Goal: Task Accomplishment & Management: Manage account settings

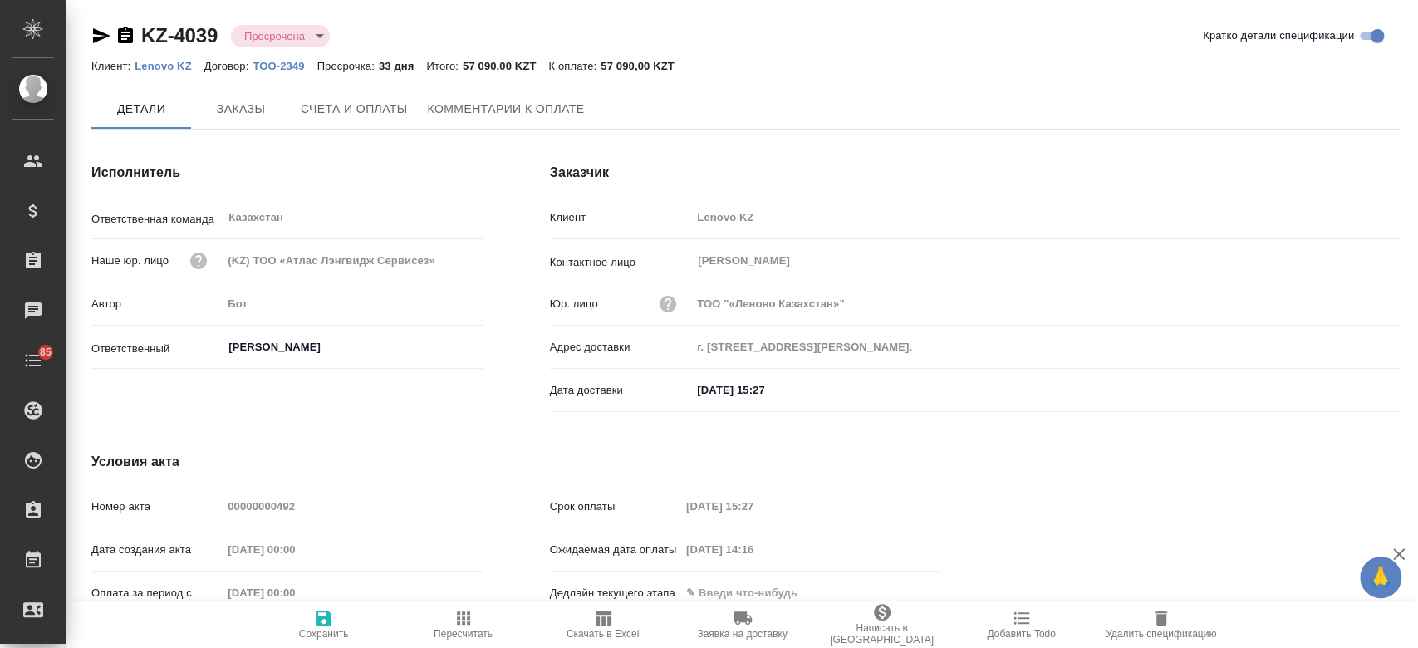
type input "[PERSON_NAME]"
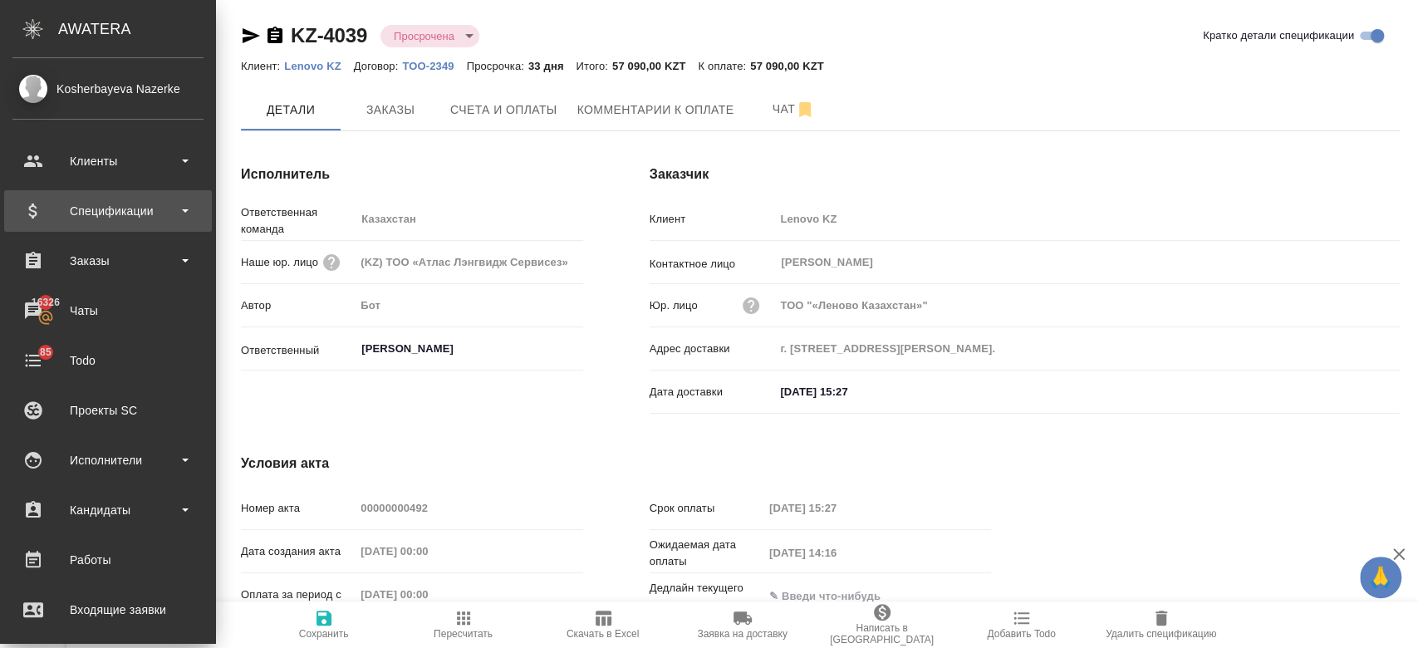
click at [106, 213] on div "Спецификации" at bounding box center [107, 211] width 191 height 25
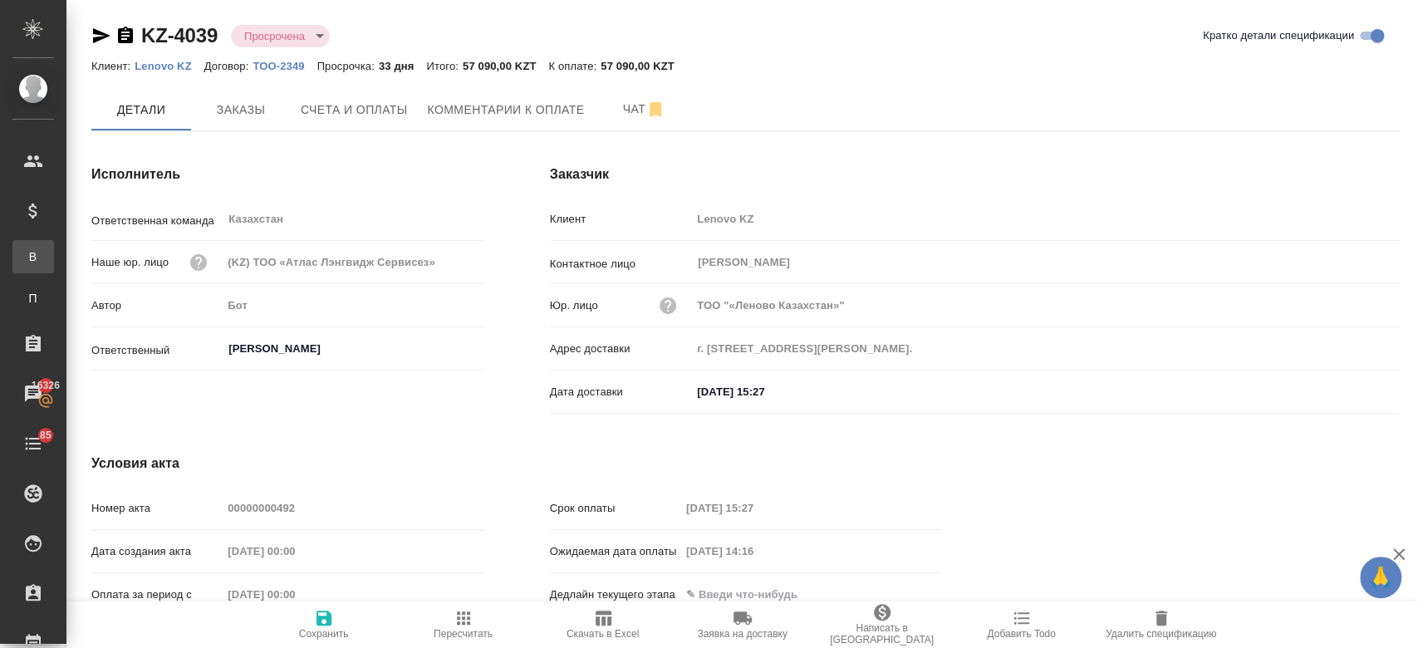
click at [106, 246] on div ".cls-1 fill:#fff; AWATERA Kosherbayeva Nazerke Клиенты Спецификации В Все специ…" at bounding box center [709, 324] width 1418 height 648
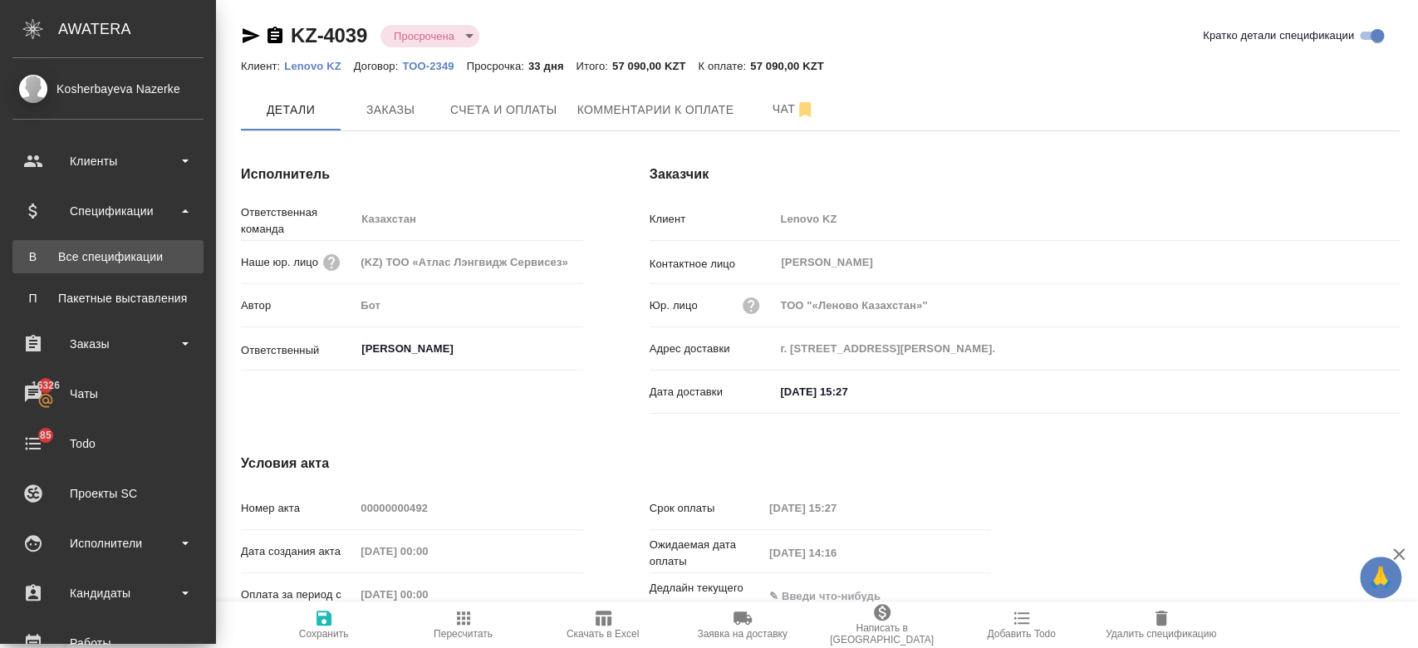
click at [96, 260] on div "Все спецификации" at bounding box center [108, 256] width 174 height 17
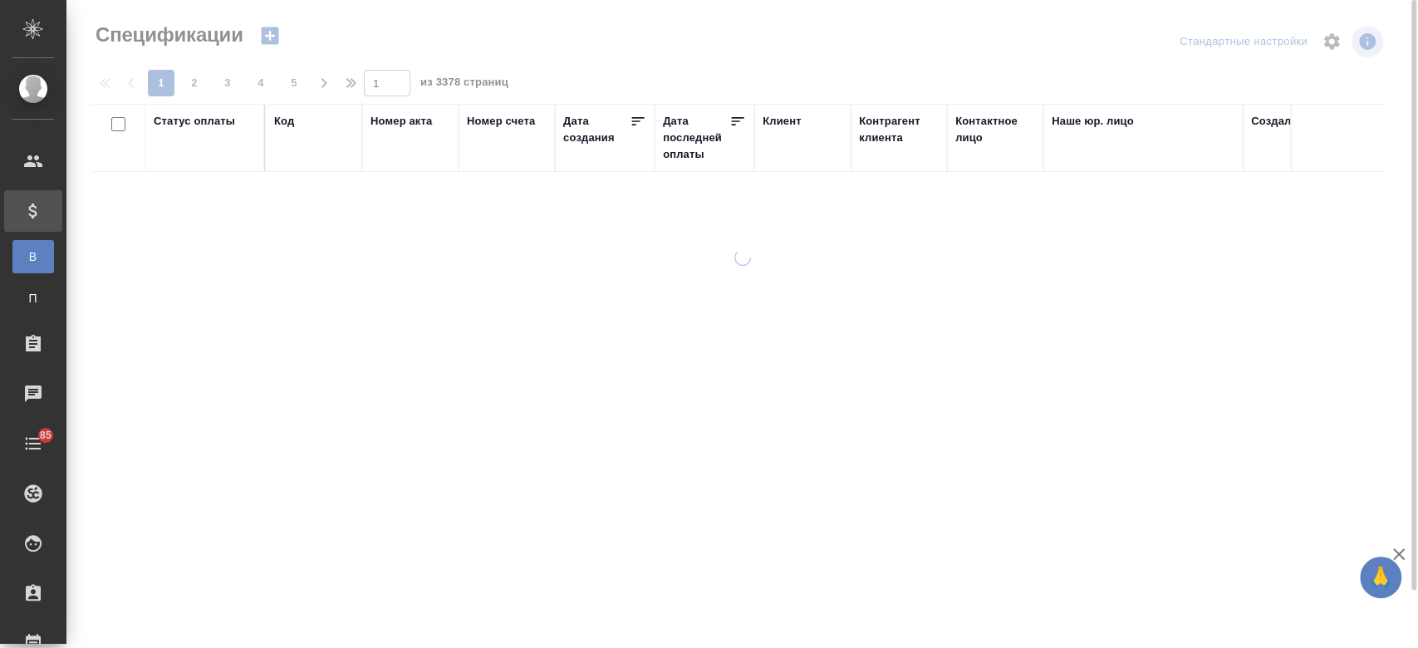
click at [277, 37] on icon "button" at bounding box center [269, 35] width 17 height 17
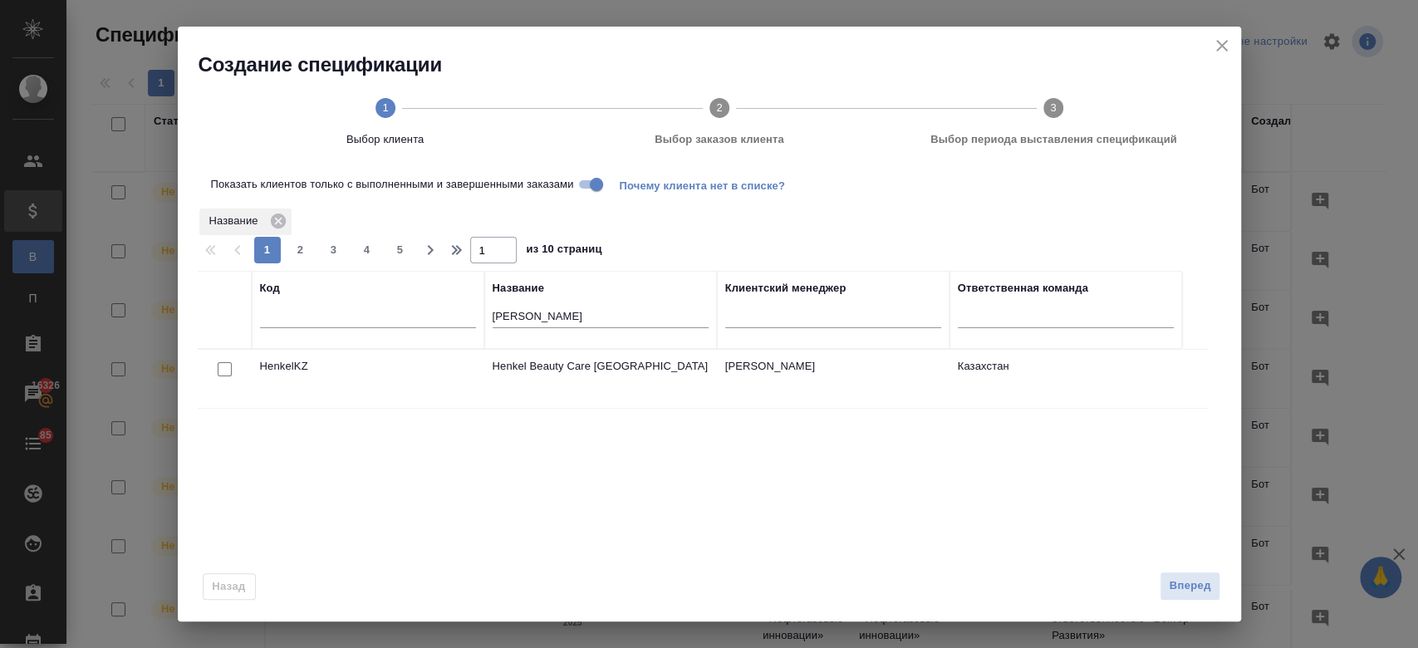
click at [577, 306] on div "[PERSON_NAME]" at bounding box center [601, 319] width 216 height 41
click at [548, 317] on input "[PERSON_NAME]" at bounding box center [601, 317] width 216 height 21
type input "h"
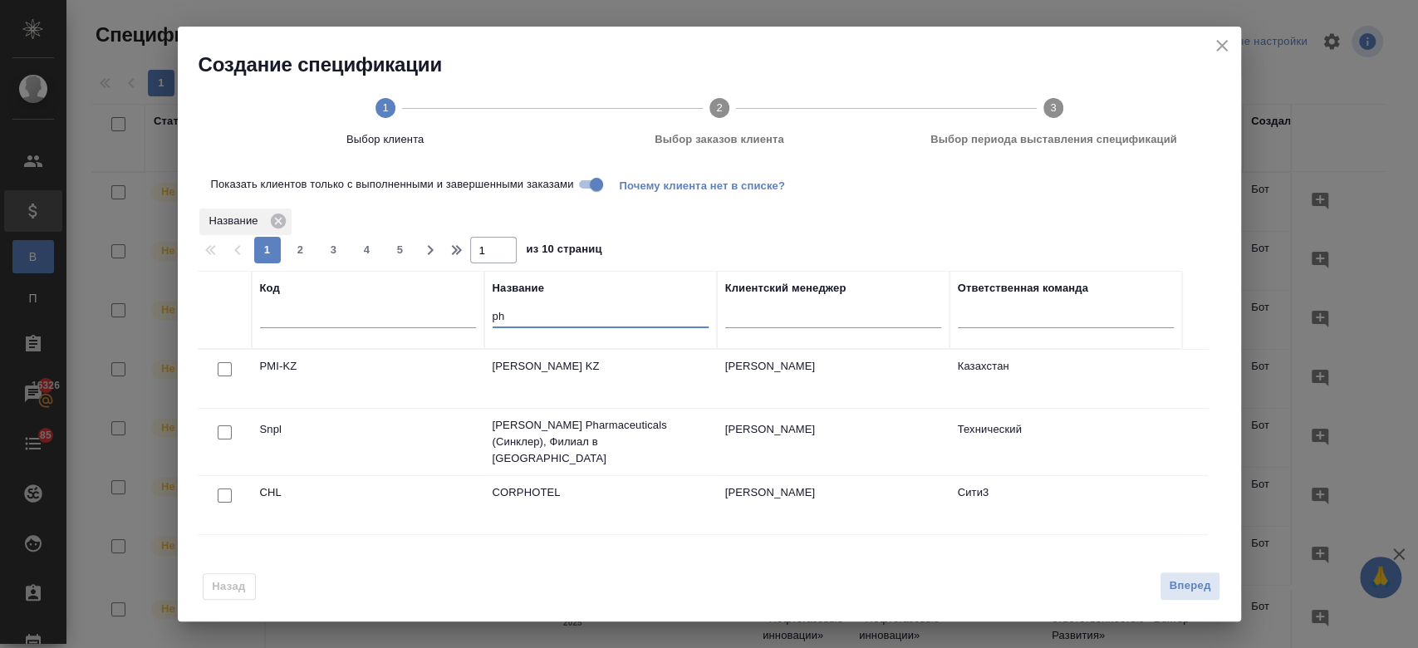
type input "ph"
click at [221, 372] on input "checkbox" at bounding box center [225, 369] width 14 height 14
checkbox input "true"
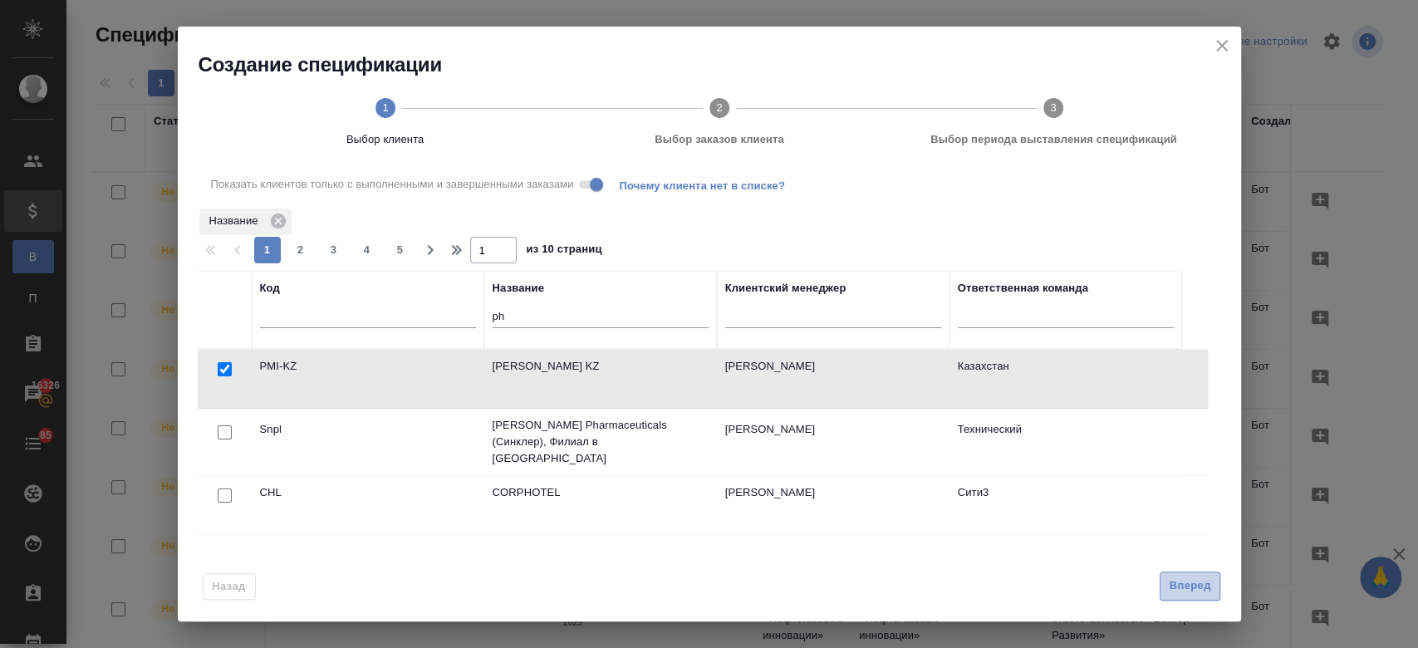
click at [1183, 592] on span "Вперед" at bounding box center [1190, 586] width 42 height 19
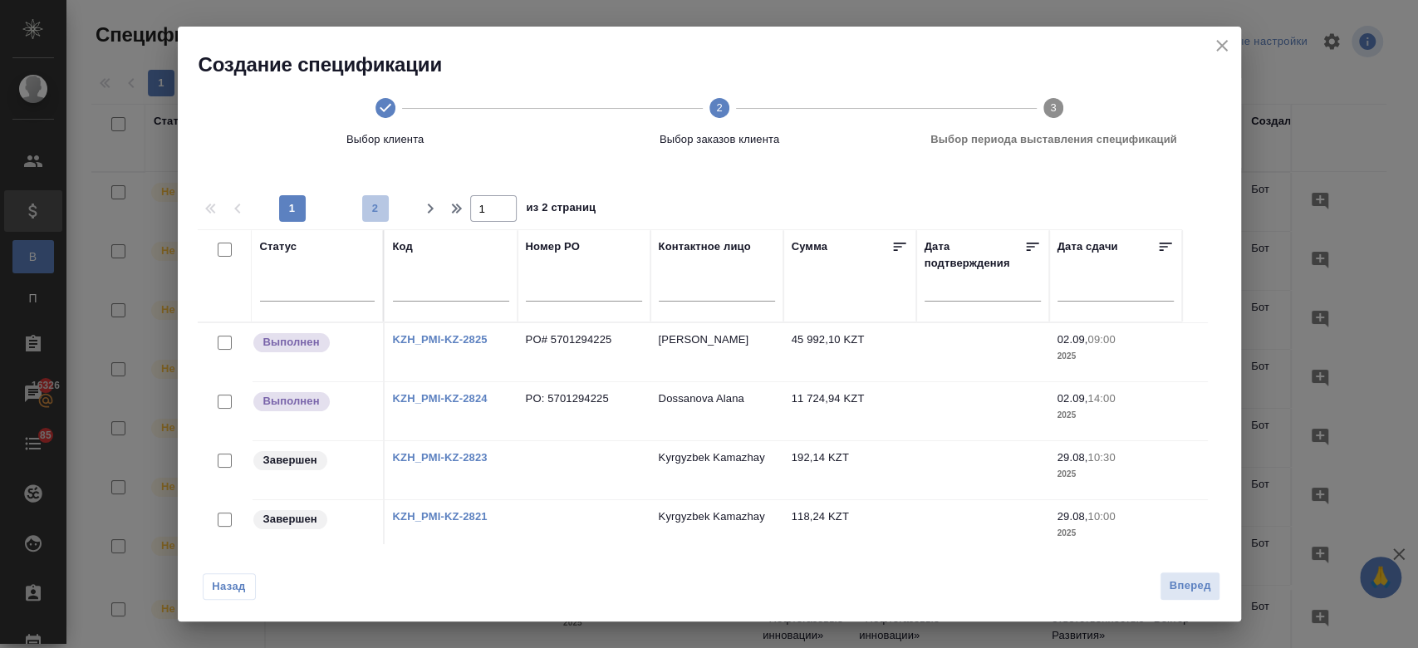
click at [363, 202] on span "2" at bounding box center [375, 208] width 27 height 17
type input "2"
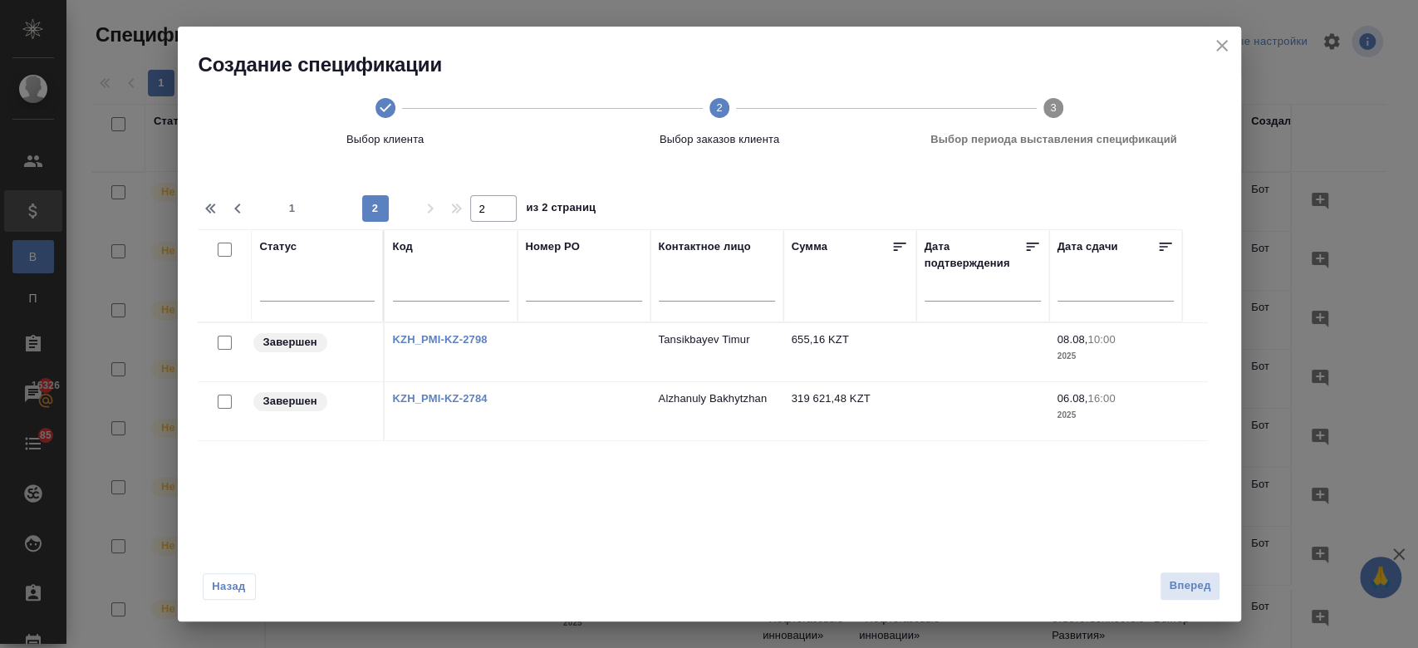
click at [228, 341] on input "checkbox" at bounding box center [225, 343] width 14 height 14
checkbox input "true"
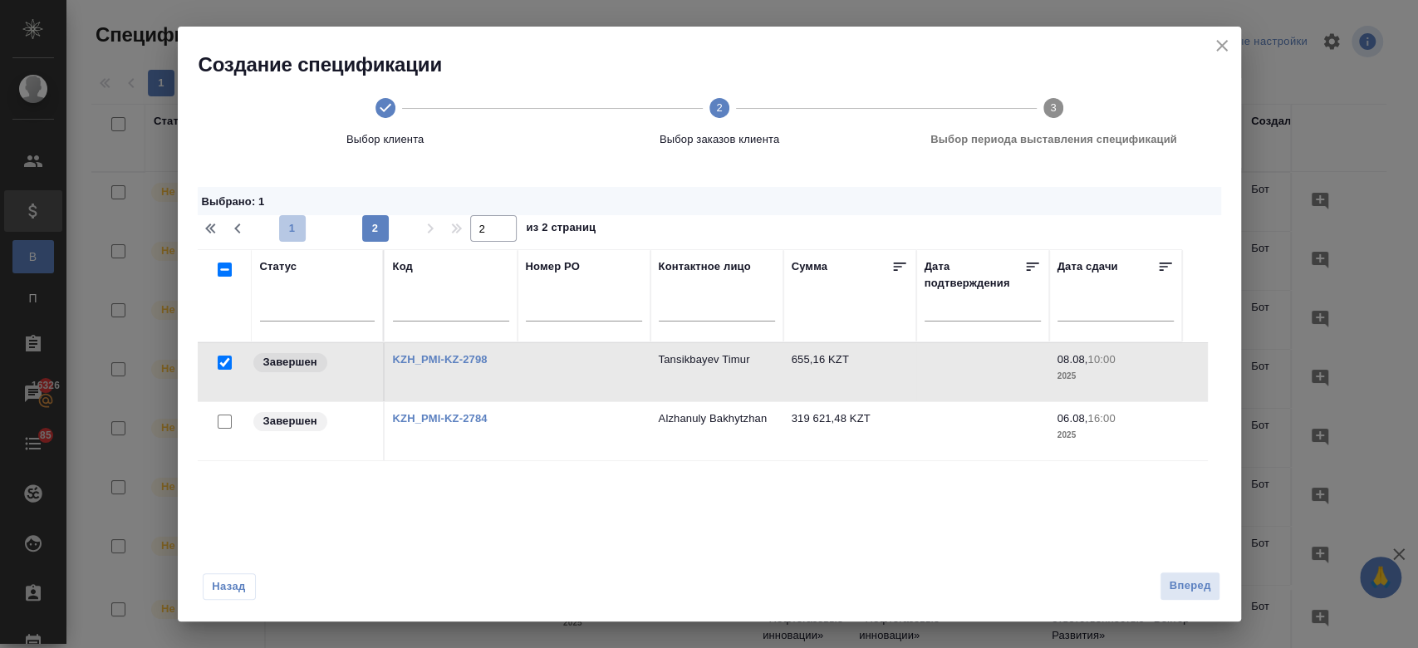
click at [305, 232] on span "1" at bounding box center [292, 228] width 27 height 17
type input "1"
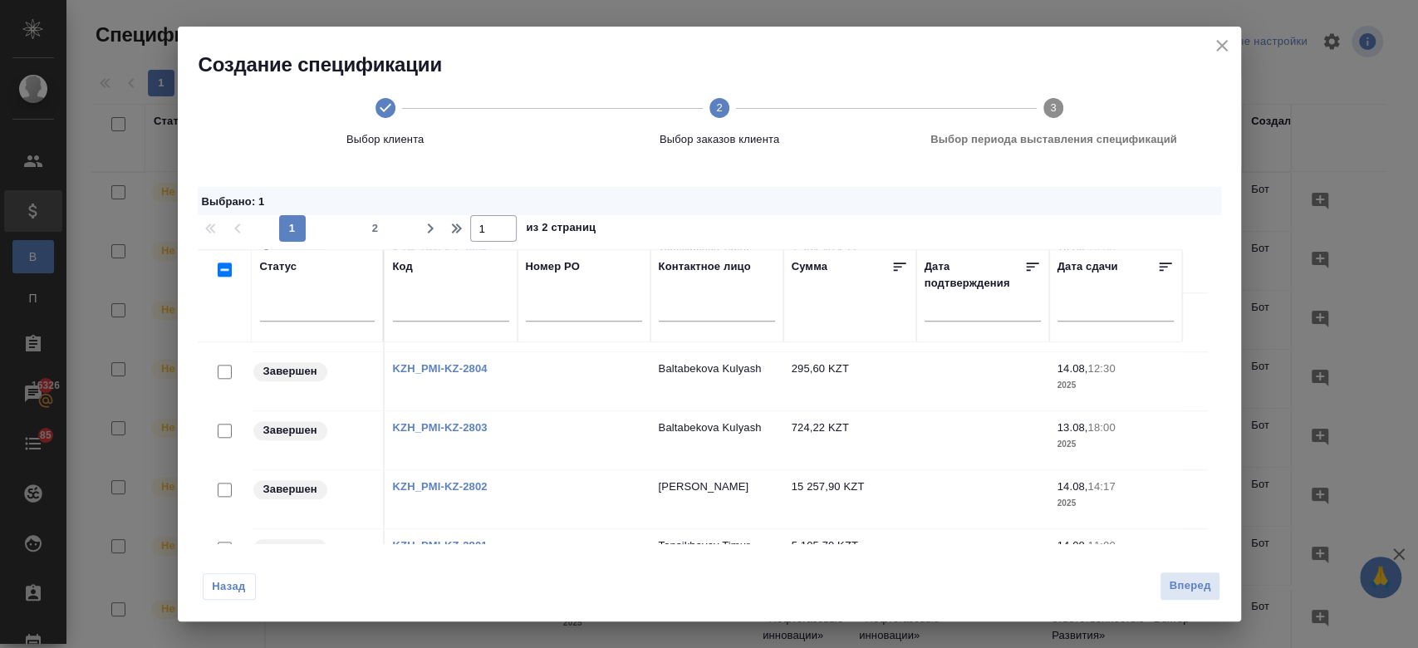
scroll to position [168, 0]
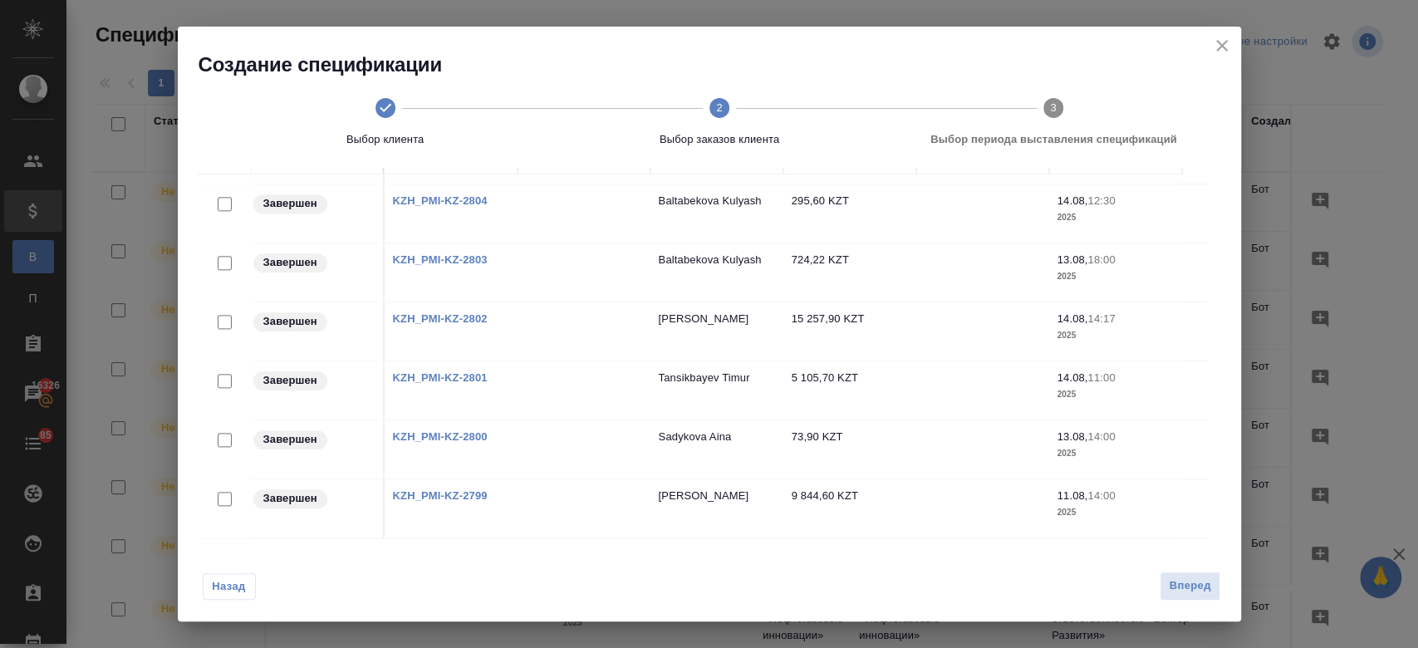
click at [223, 374] on input "checkbox" at bounding box center [225, 381] width 14 height 14
checkbox input "true"
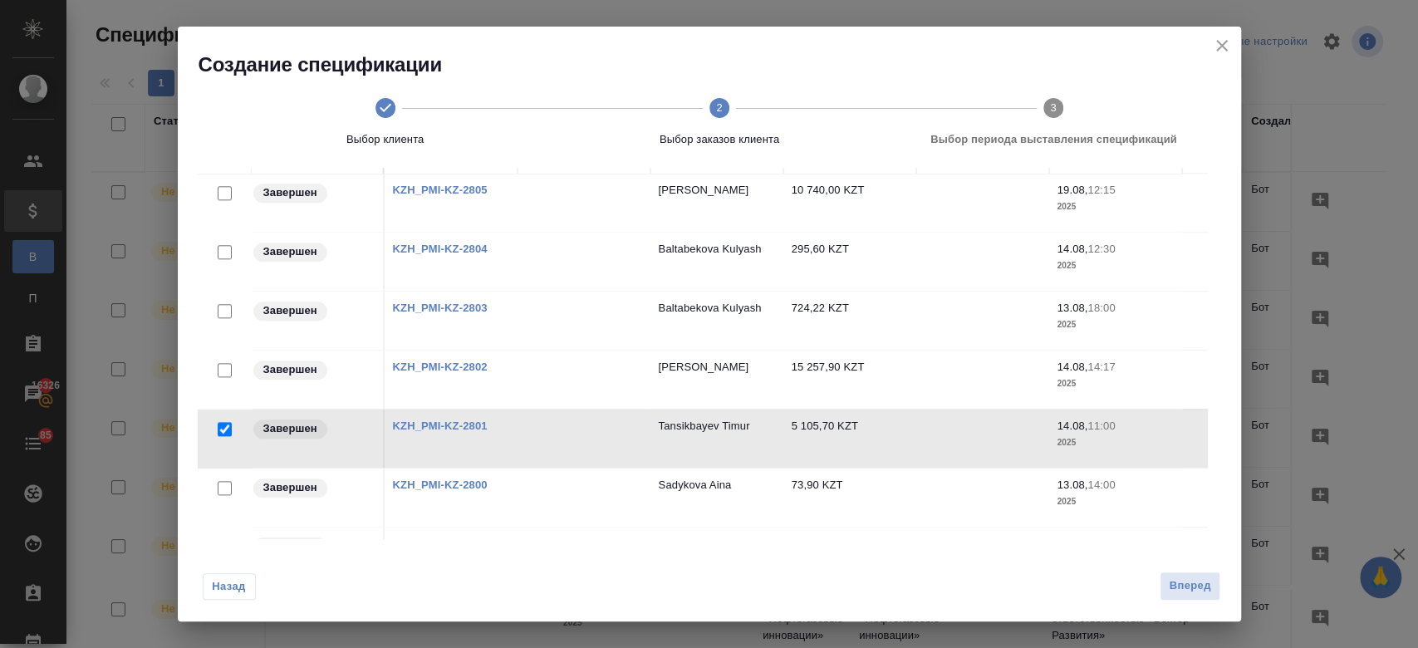
scroll to position [1029, 0]
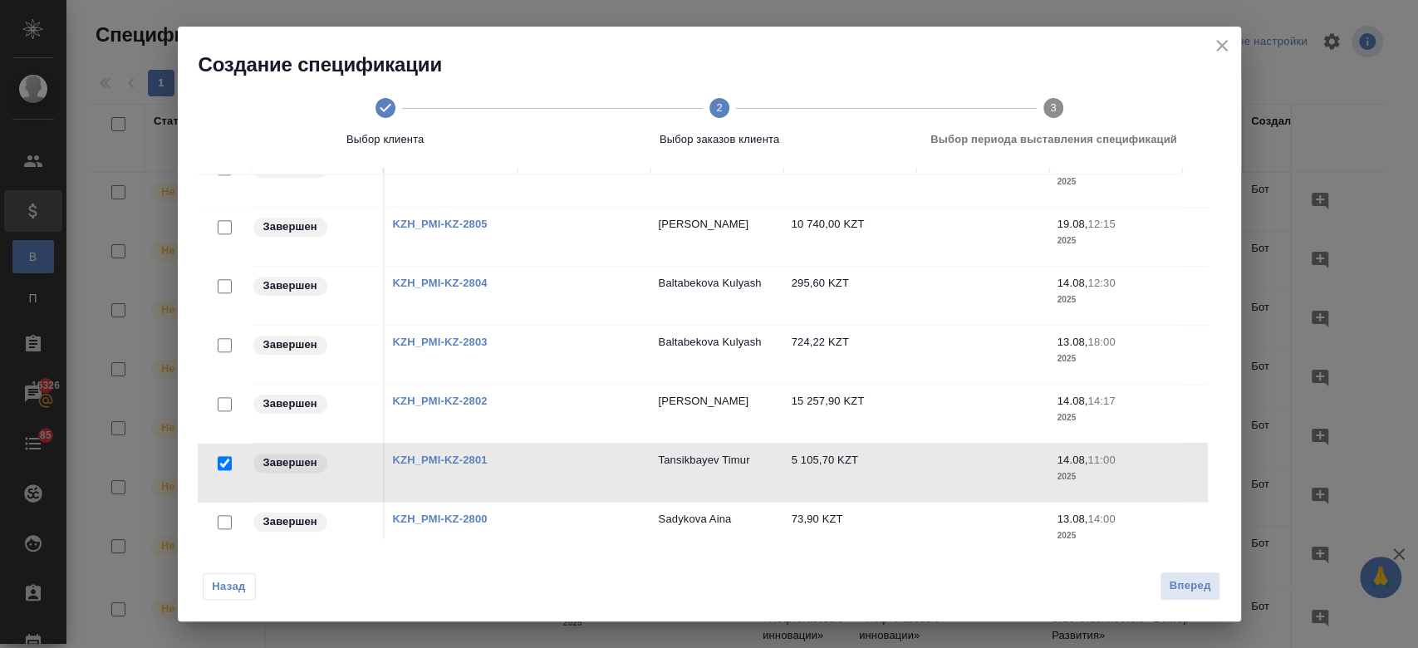
click at [224, 338] on input "checkbox" at bounding box center [225, 345] width 14 height 14
checkbox input "true"
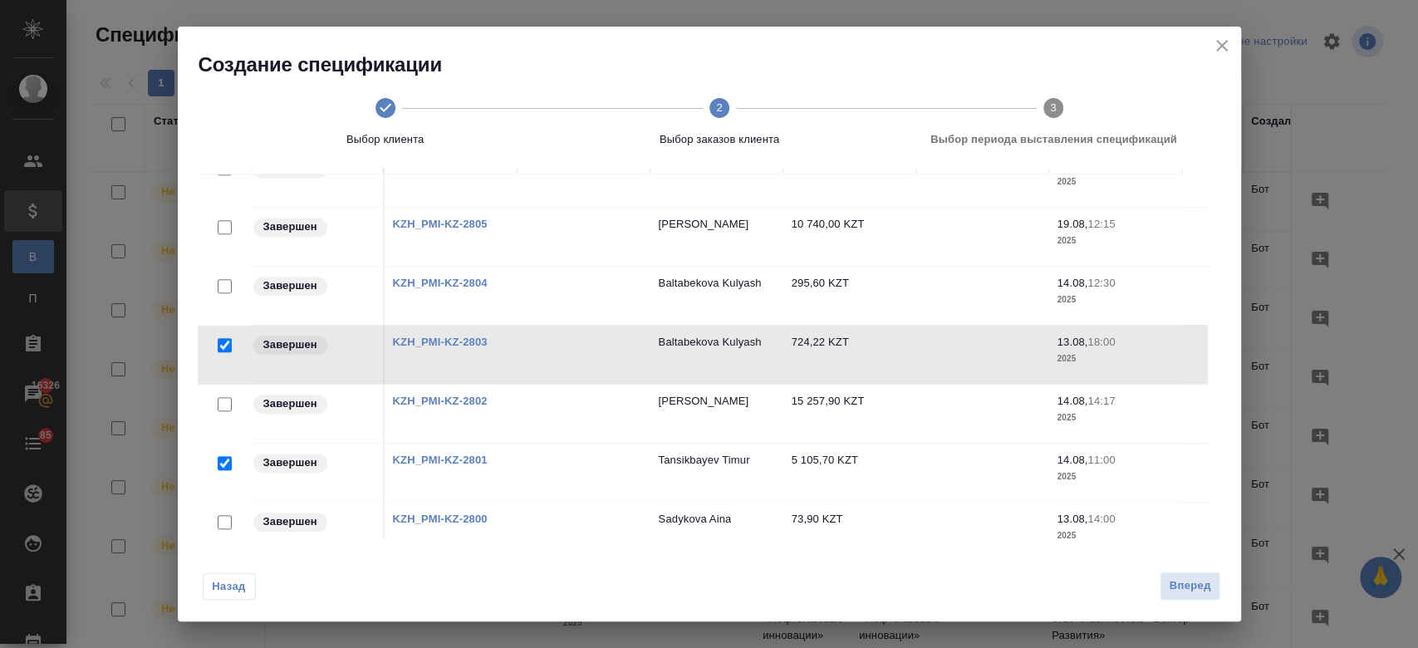
click at [220, 282] on input "checkbox" at bounding box center [225, 286] width 14 height 14
checkbox input "true"
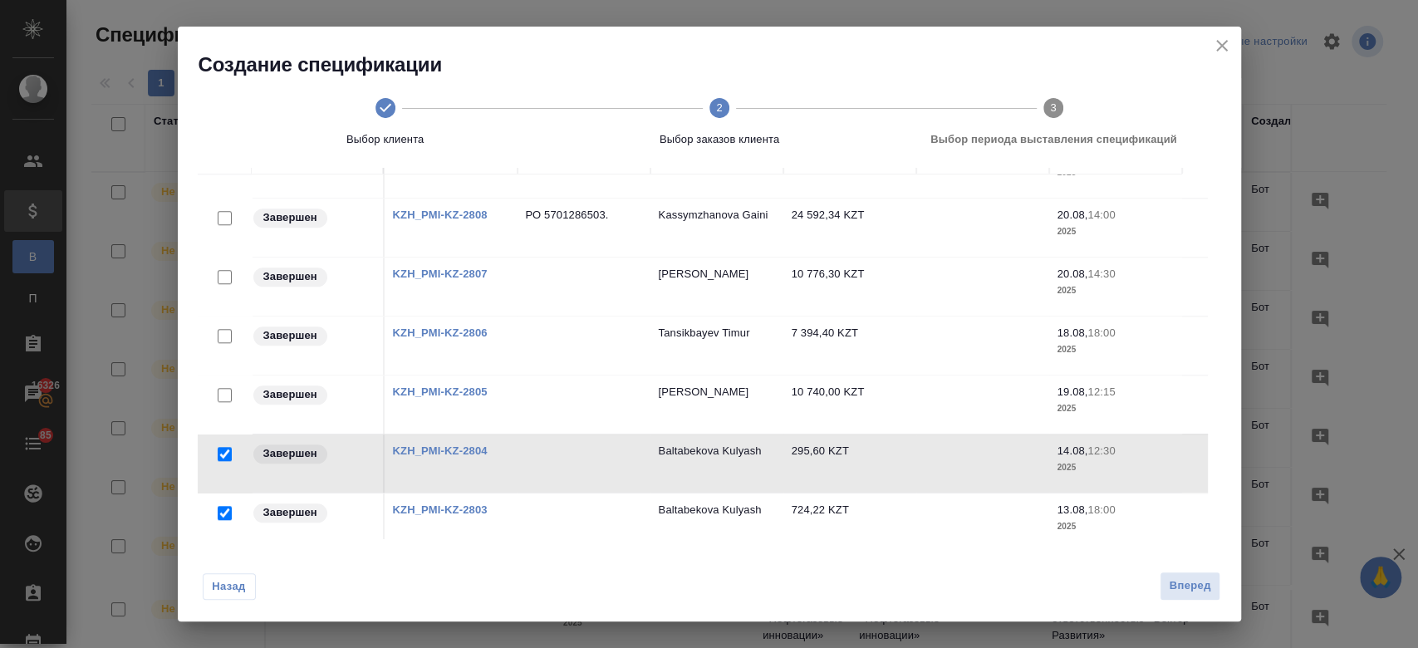
scroll to position [821, 0]
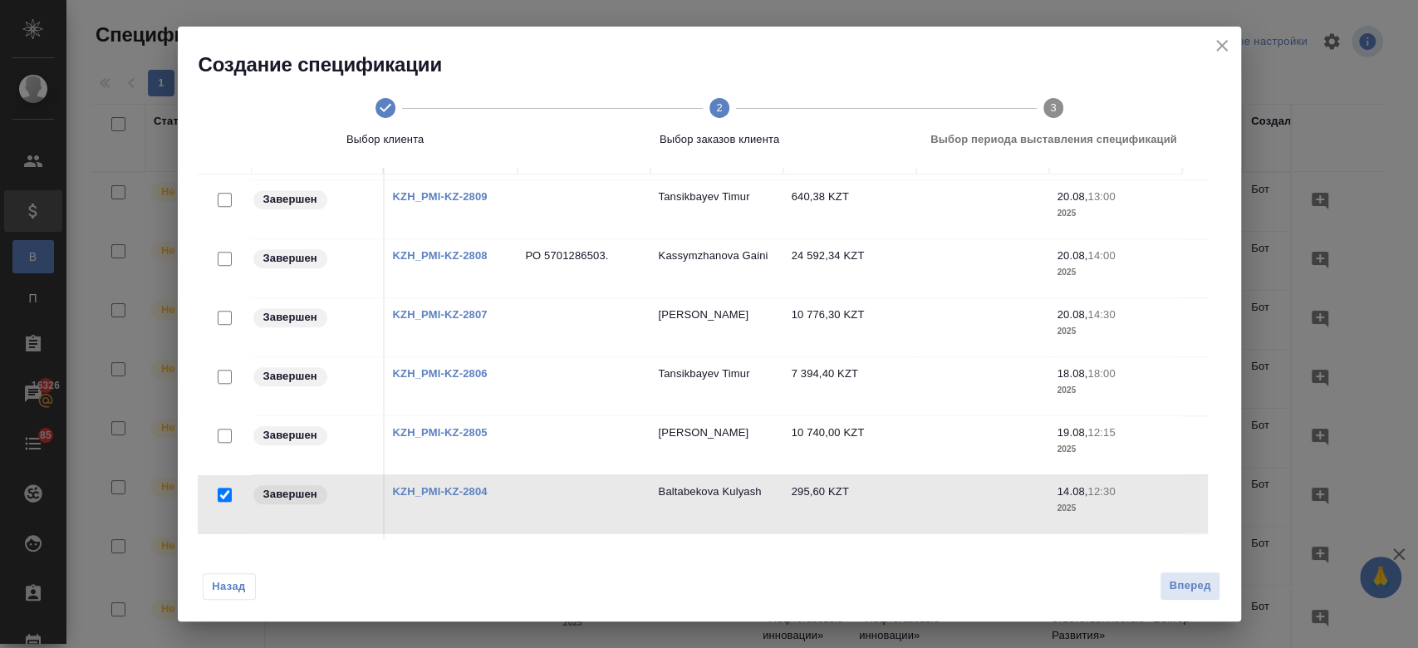
click at [225, 372] on input "checkbox" at bounding box center [225, 377] width 14 height 14
checkbox input "true"
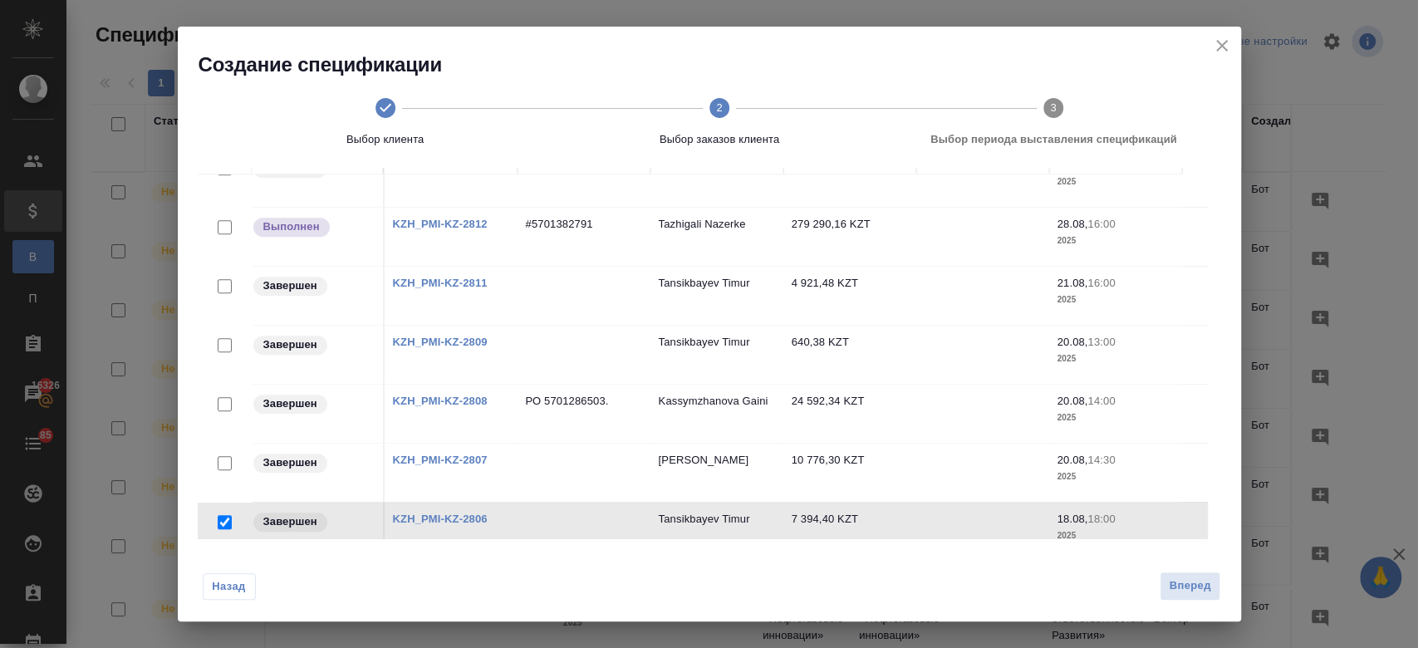
scroll to position [673, 0]
click at [223, 345] on input "checkbox" at bounding box center [225, 348] width 14 height 14
checkbox input "true"
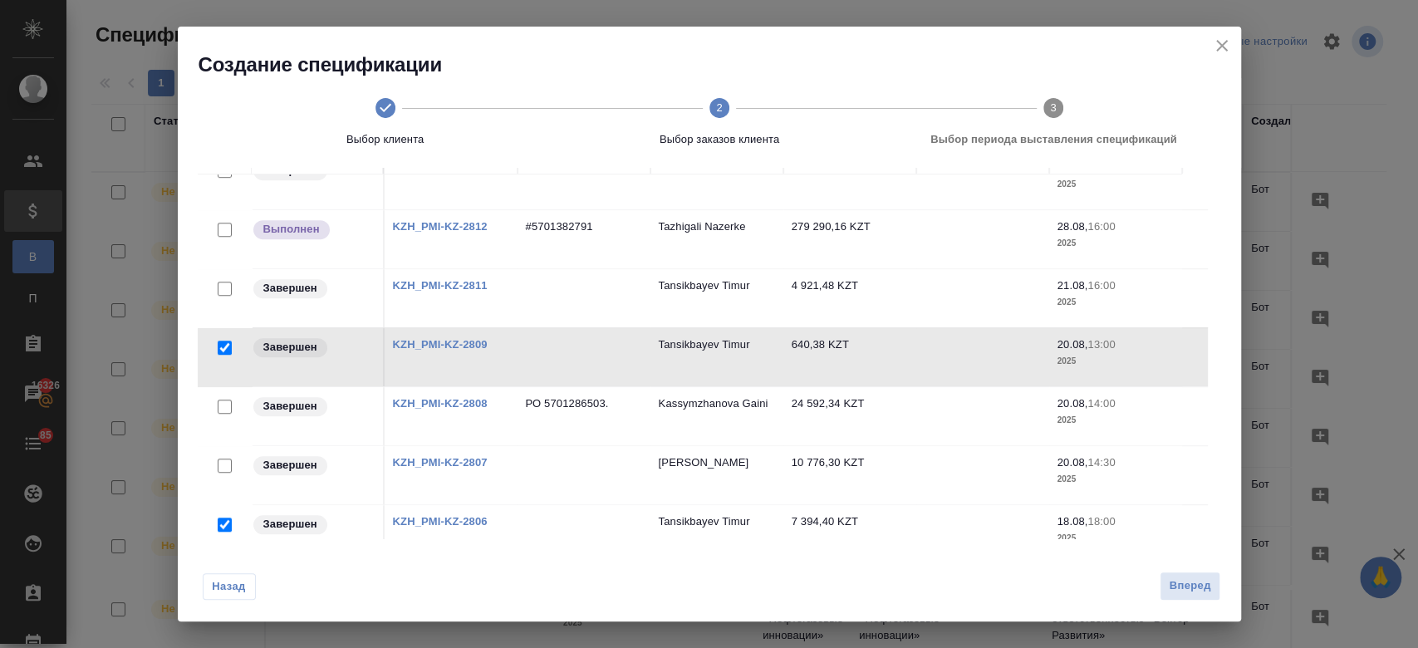
click at [223, 285] on input "checkbox" at bounding box center [225, 289] width 14 height 14
checkbox input "true"
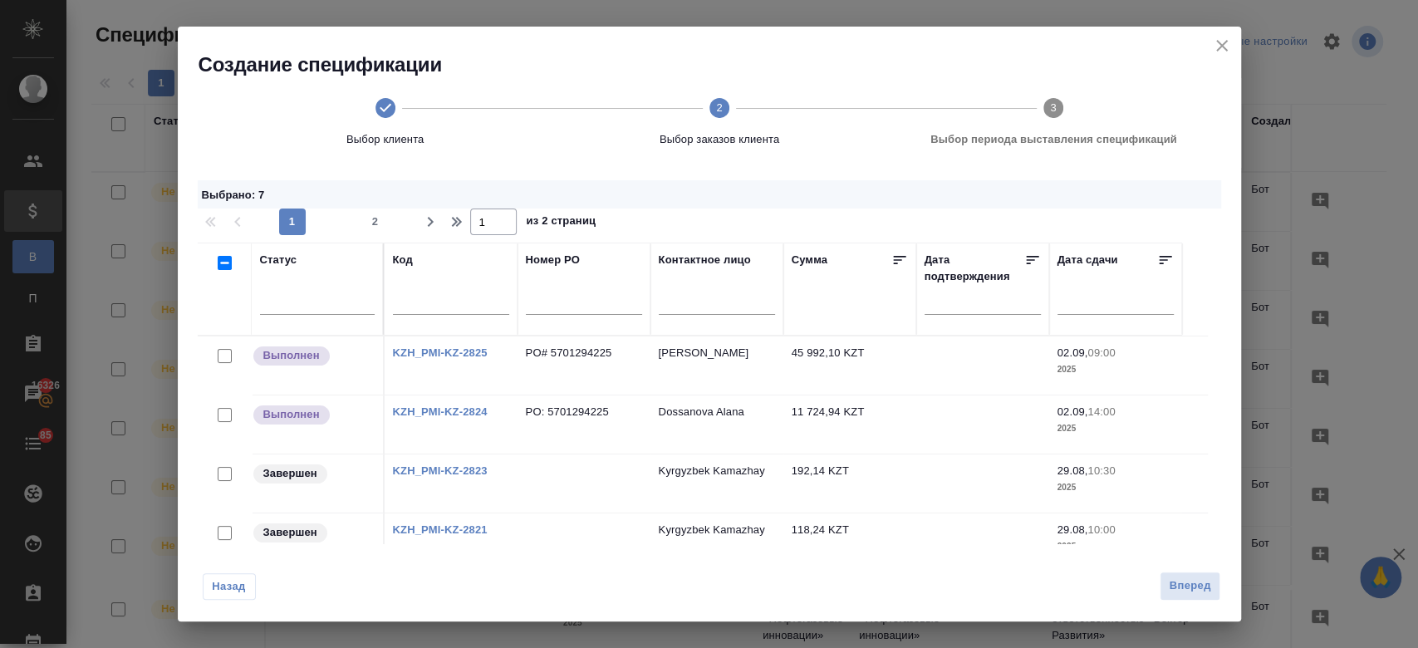
scroll to position [0, 0]
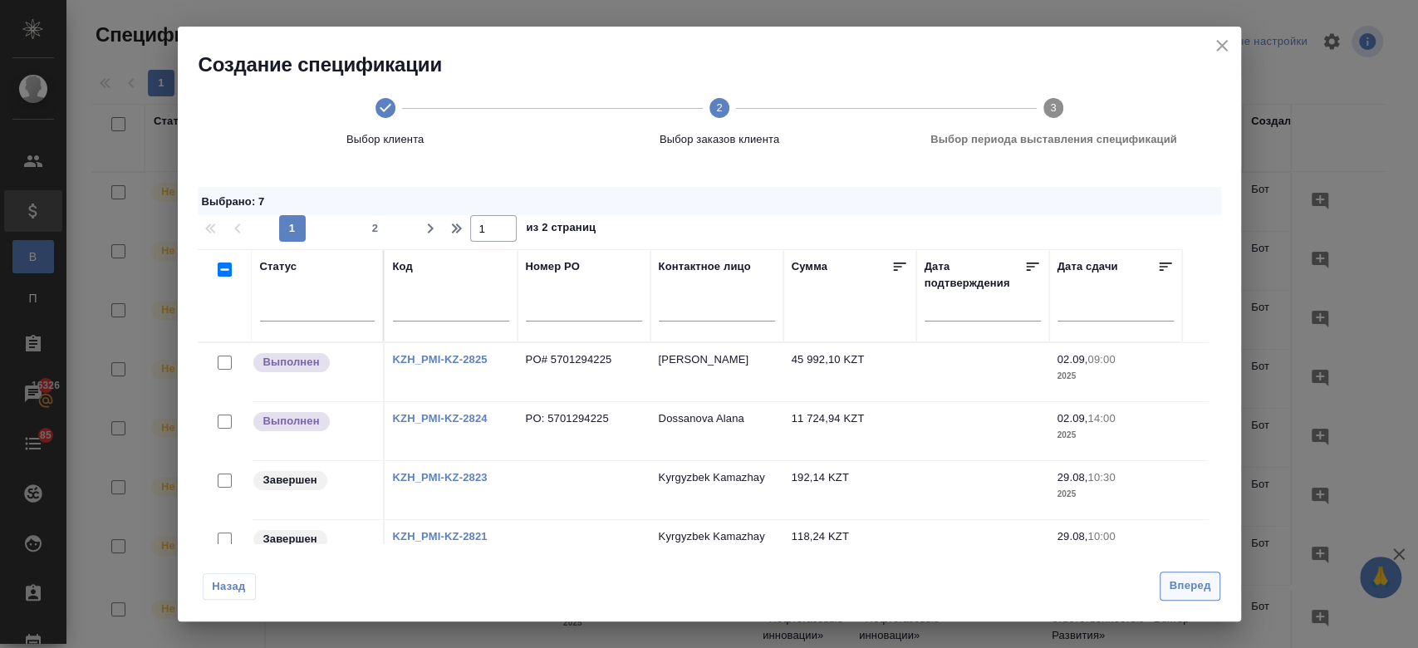
click at [1187, 577] on span "Вперед" at bounding box center [1190, 586] width 42 height 19
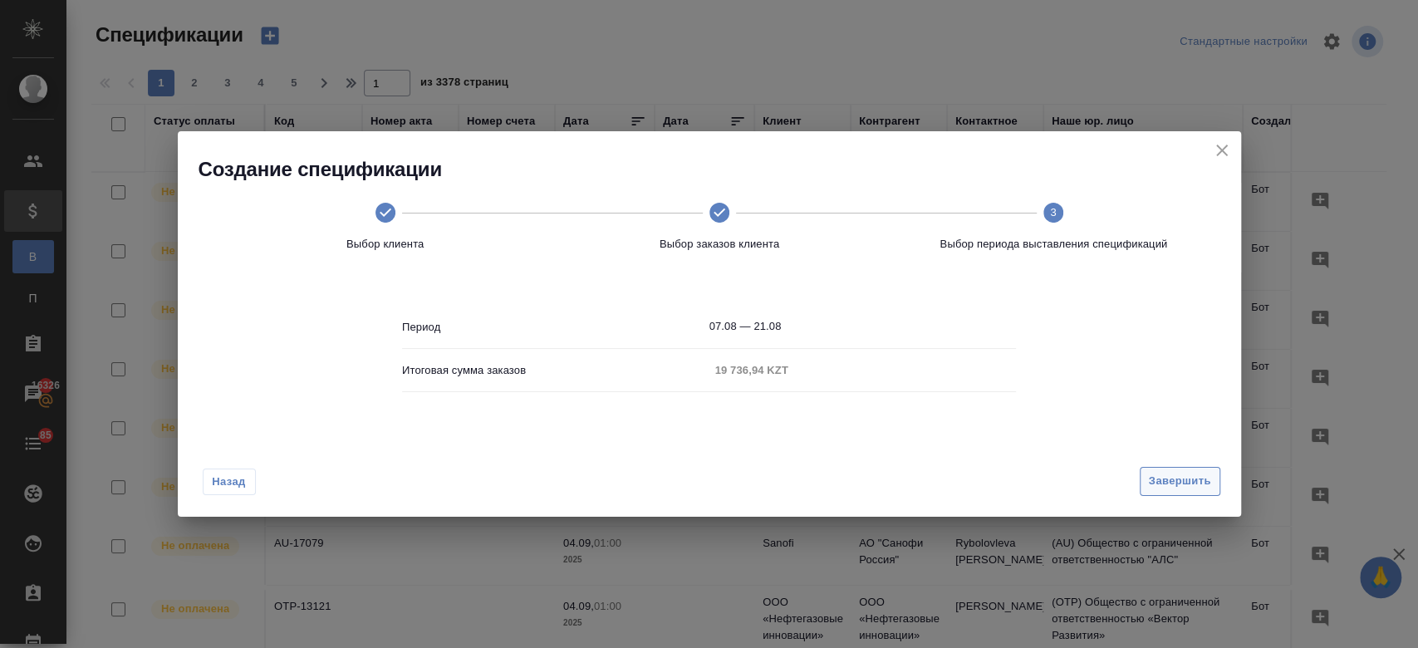
click at [1178, 478] on span "Завершить" at bounding box center [1180, 481] width 62 height 19
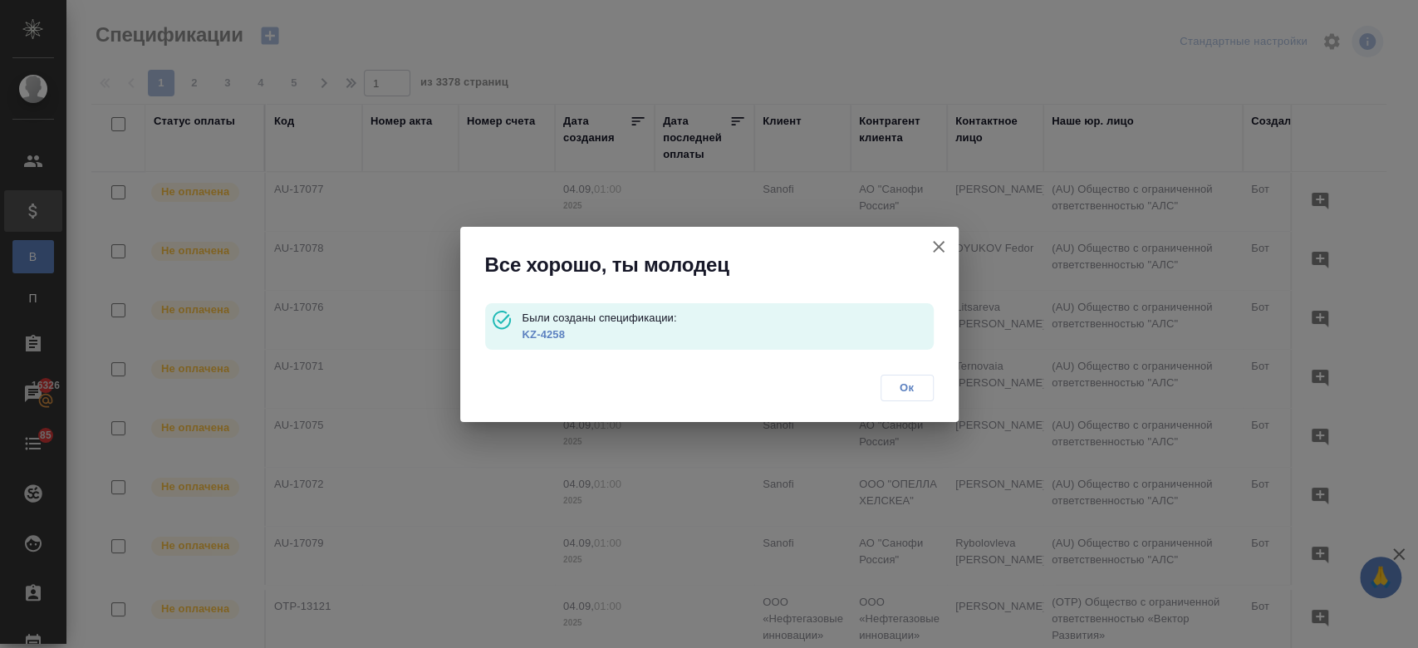
click at [550, 327] on p "KZ-4258" at bounding box center [727, 335] width 411 height 17
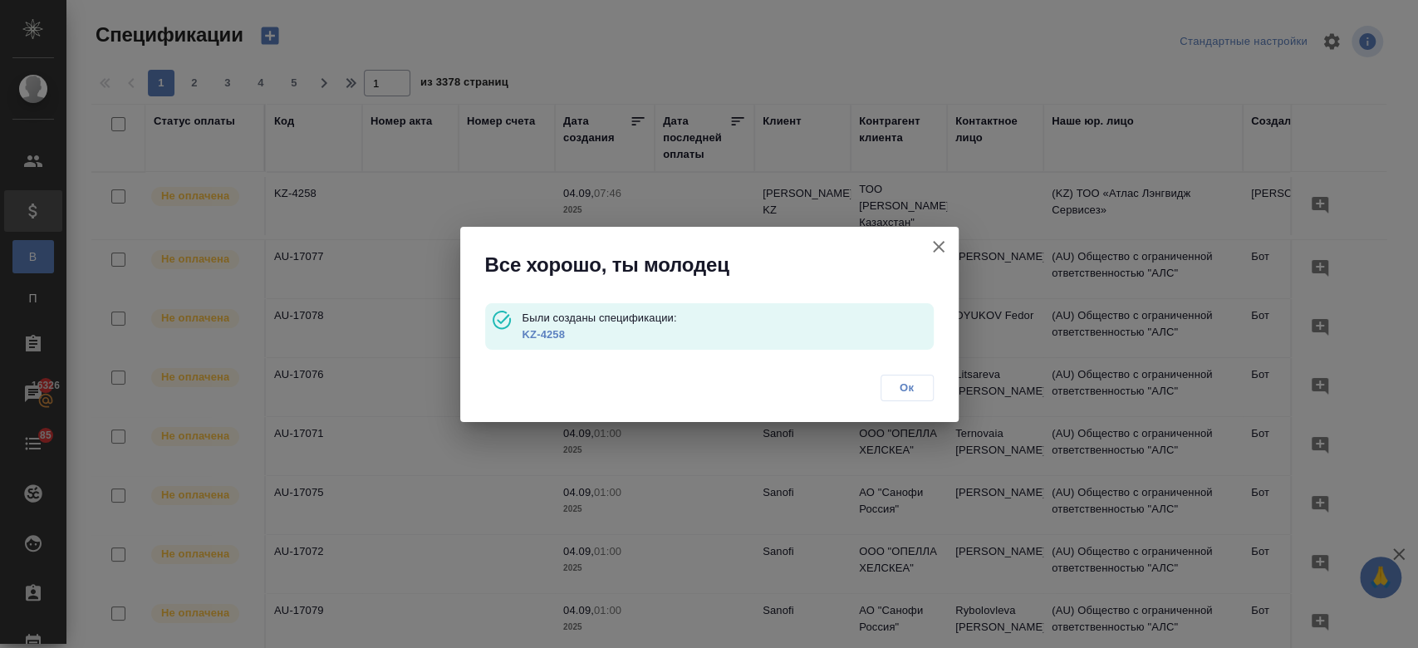
click at [547, 330] on link "KZ-4258" at bounding box center [543, 334] width 42 height 12
click at [907, 375] on button "Ок" at bounding box center [907, 388] width 53 height 27
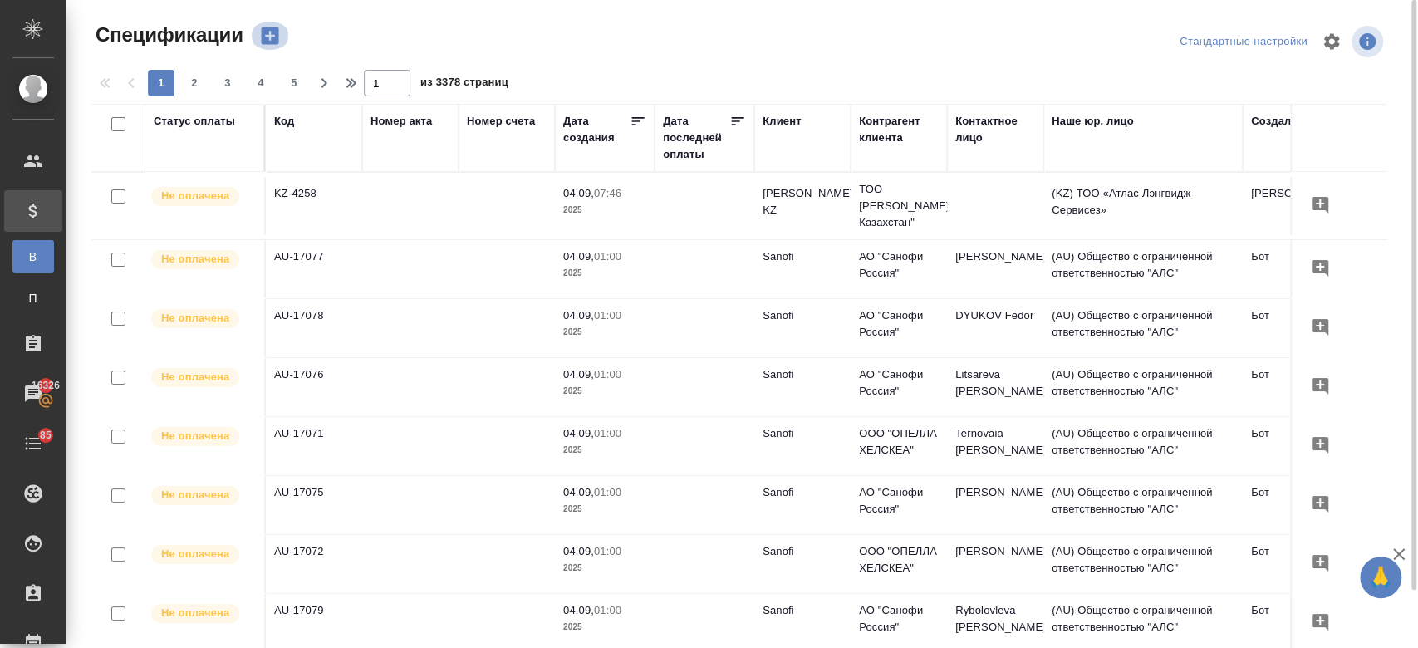
click at [263, 38] on icon "button" at bounding box center [269, 35] width 17 height 17
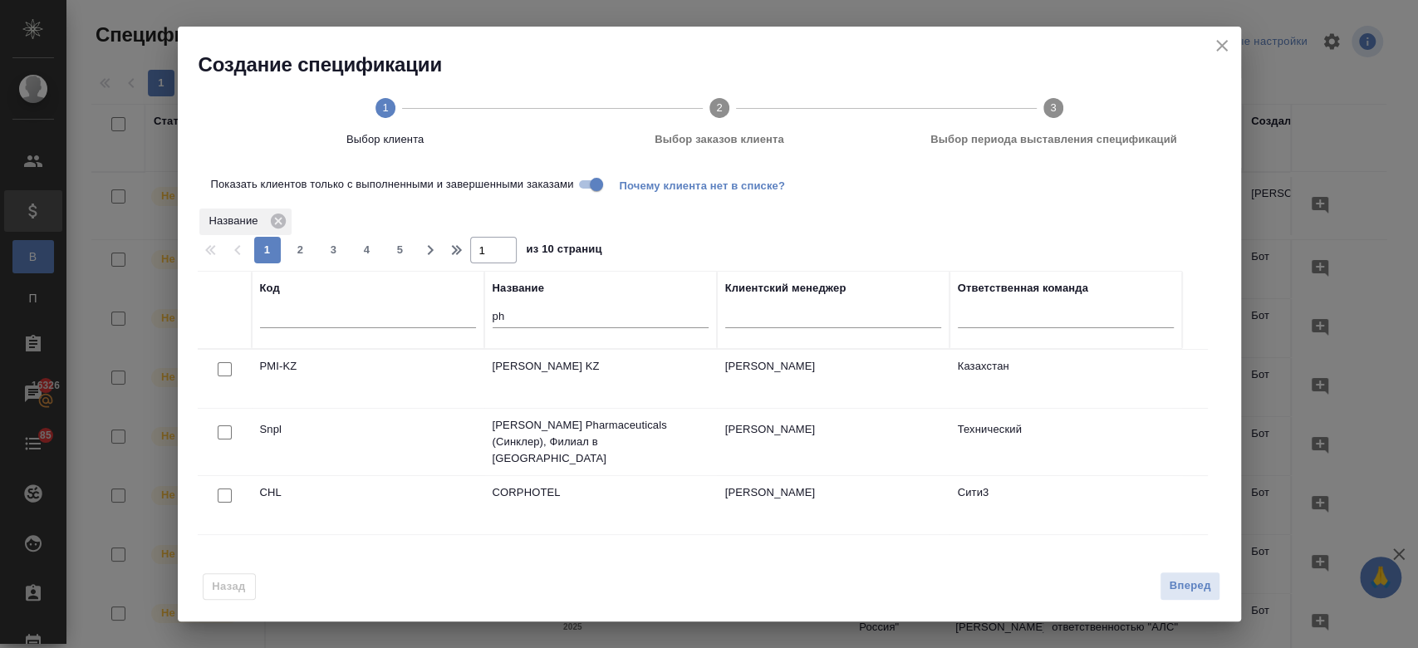
click at [226, 367] on input "checkbox" at bounding box center [225, 369] width 14 height 14
checkbox input "true"
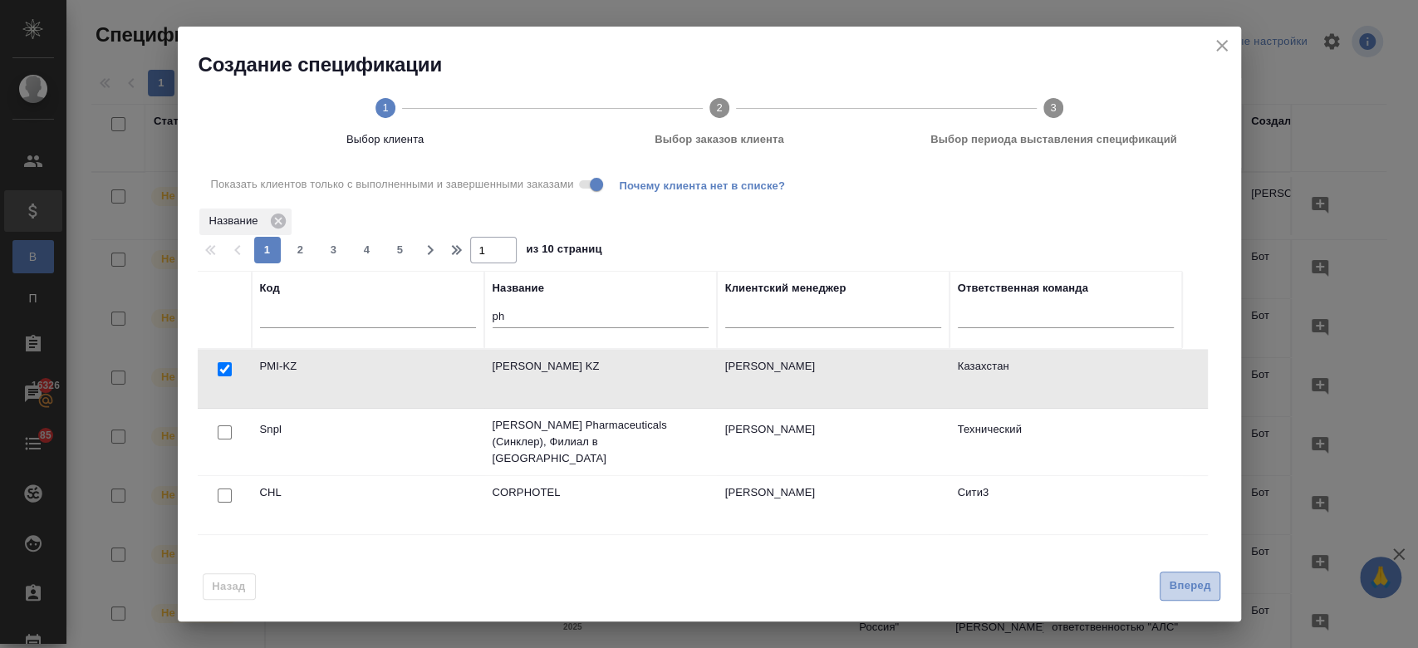
click at [1208, 595] on span "Вперед" at bounding box center [1190, 586] width 42 height 19
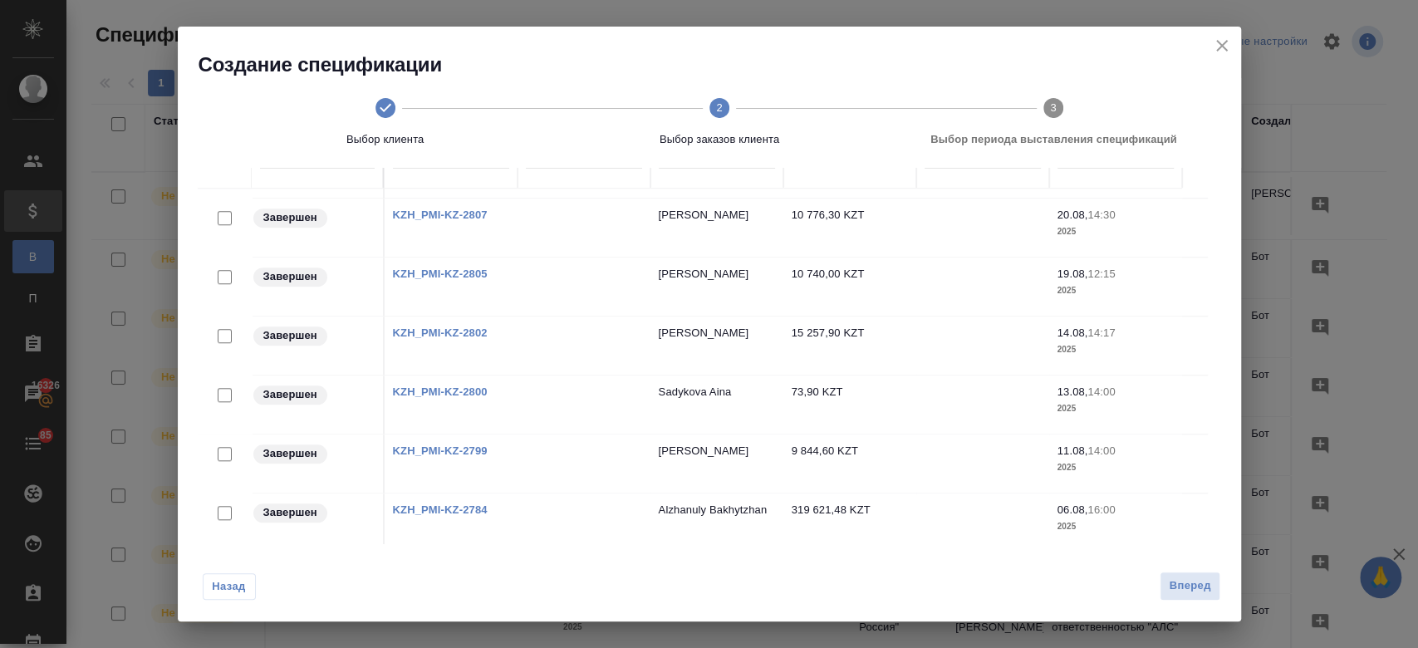
scroll to position [148, 0]
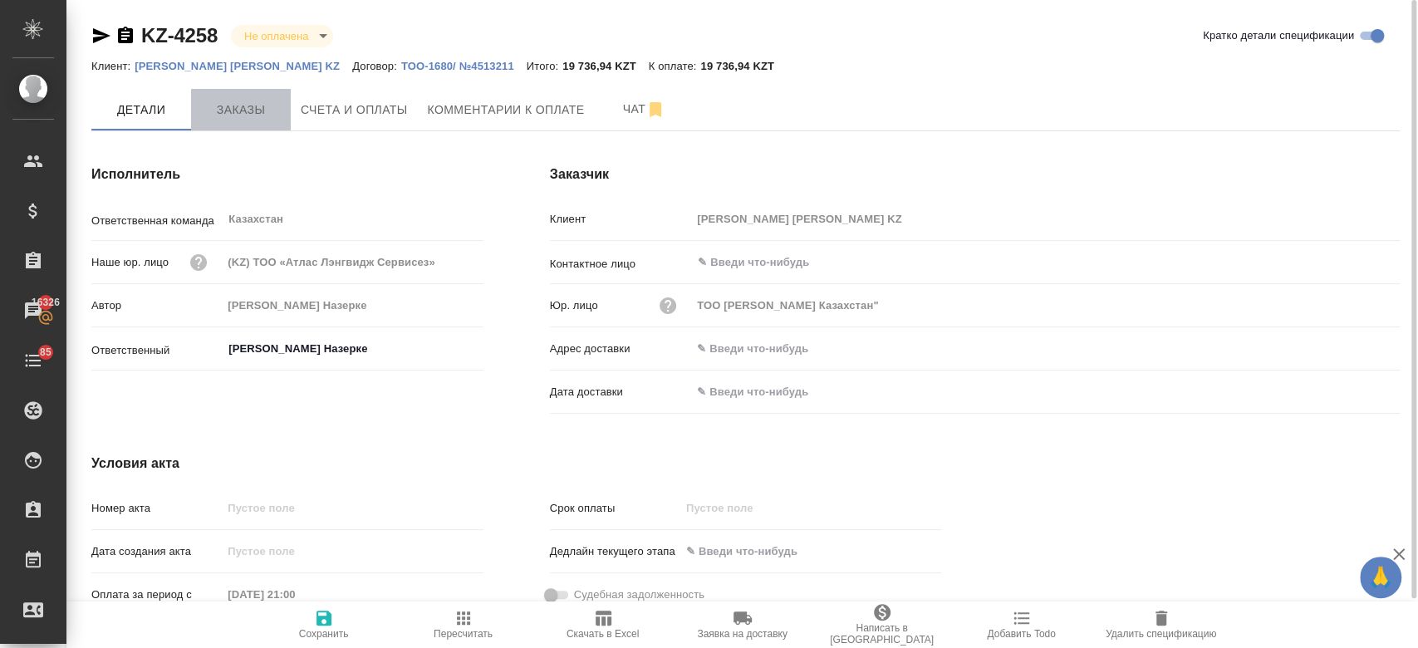
click at [253, 115] on span "Заказы" at bounding box center [241, 110] width 80 height 21
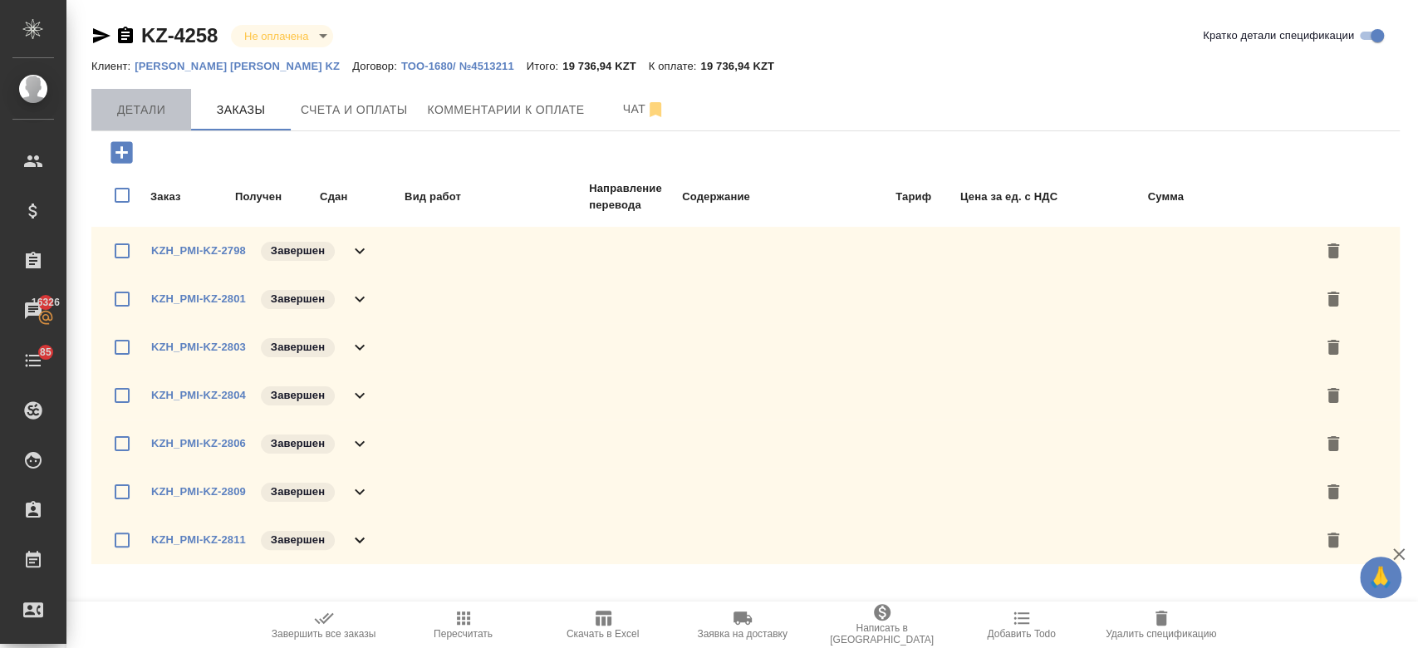
click at [151, 116] on span "Детали" at bounding box center [141, 110] width 80 height 21
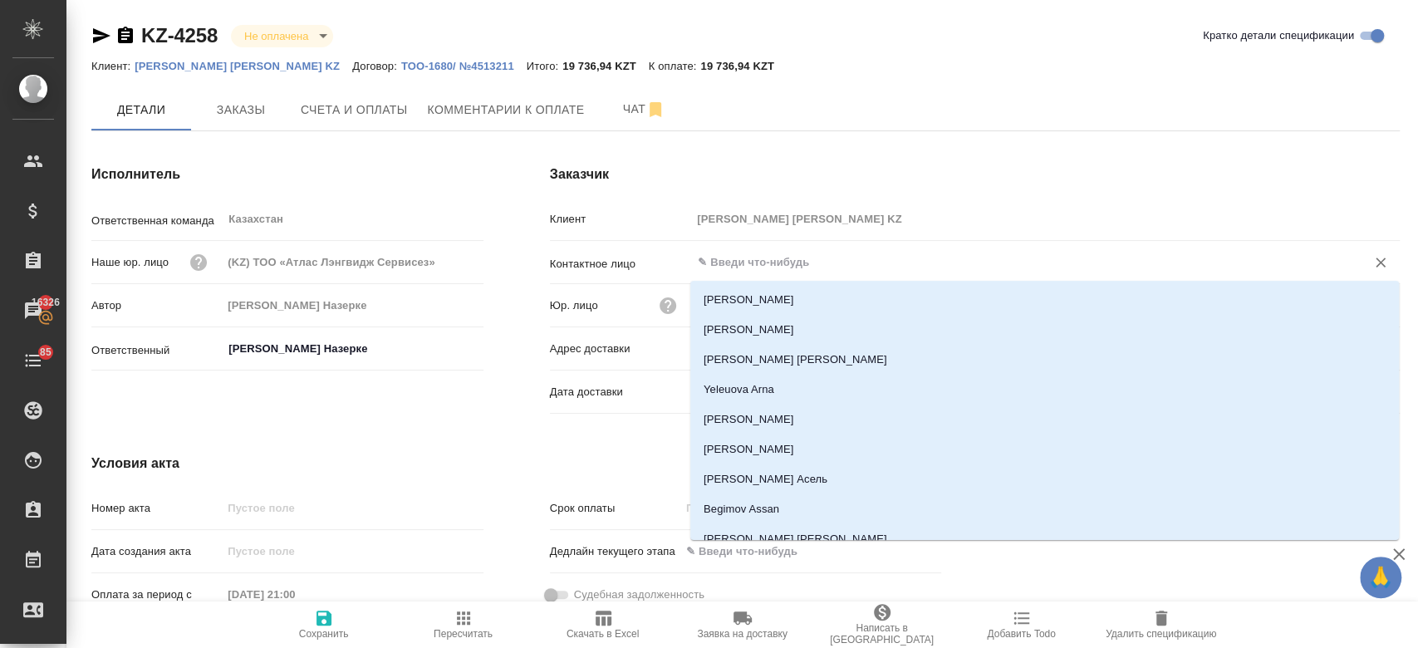
click at [754, 270] on input "text" at bounding box center [1017, 263] width 643 height 20
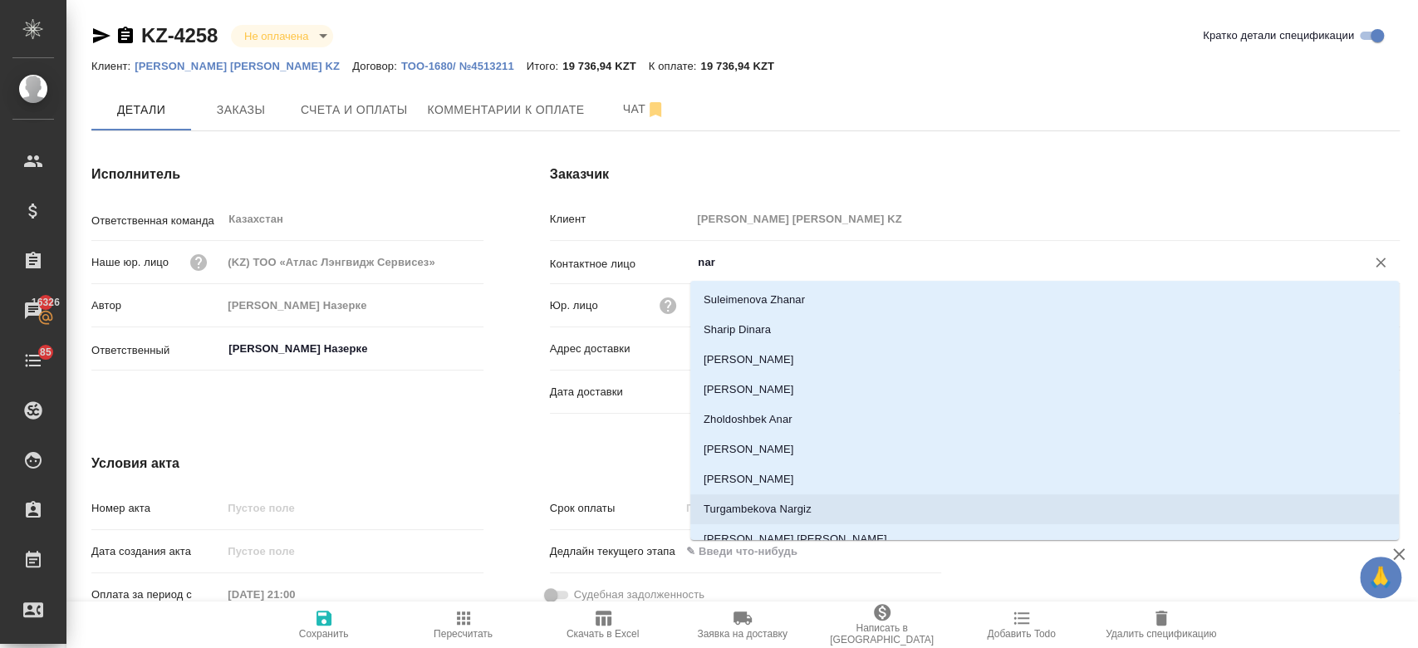
click at [788, 508] on li "Turgambekova Nargiz" at bounding box center [1044, 509] width 709 height 30
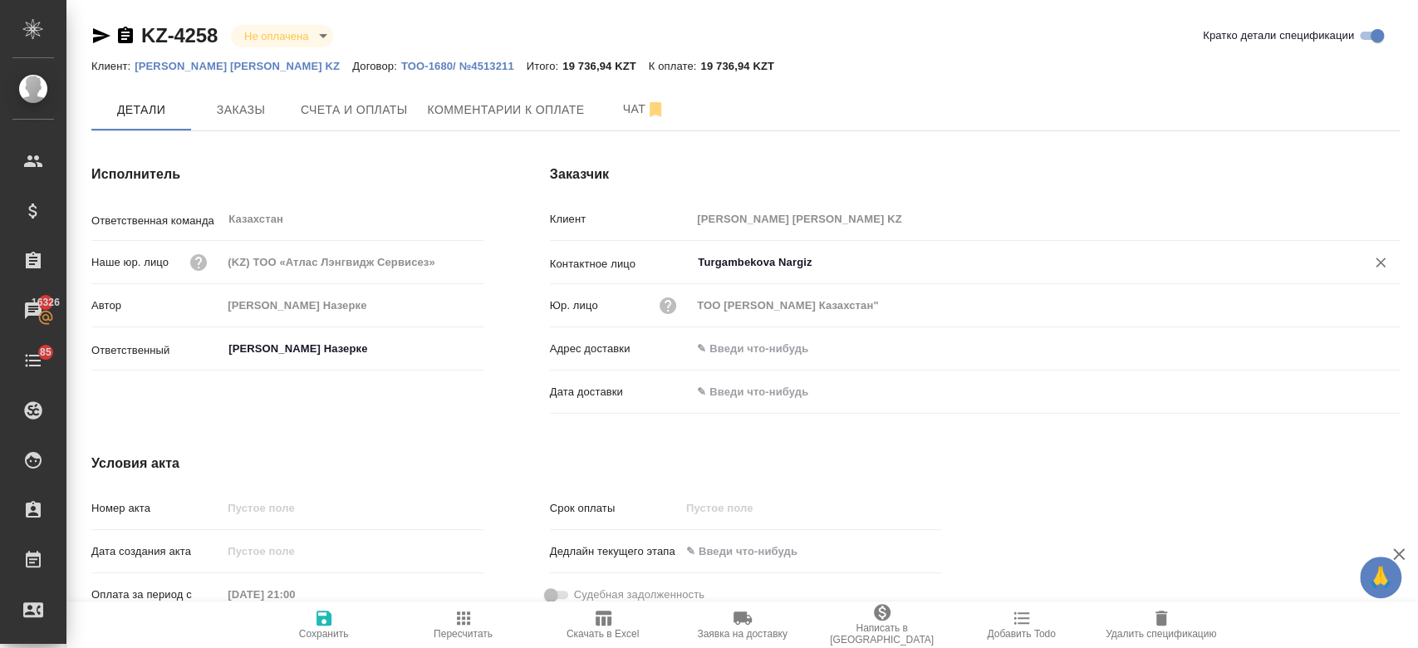
type input "Turgambekova Nargiz"
click at [332, 629] on span "Сохранить" at bounding box center [324, 634] width 50 height 12
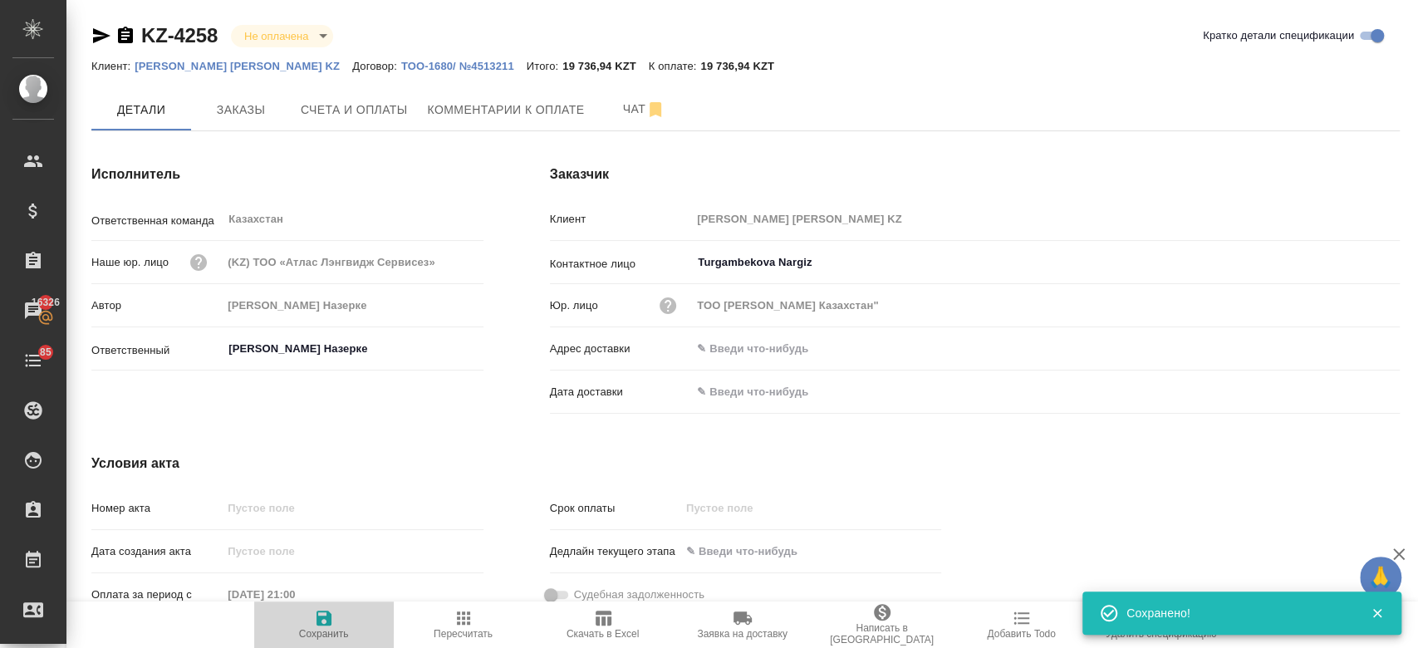
click at [310, 626] on span "Сохранить" at bounding box center [324, 624] width 120 height 32
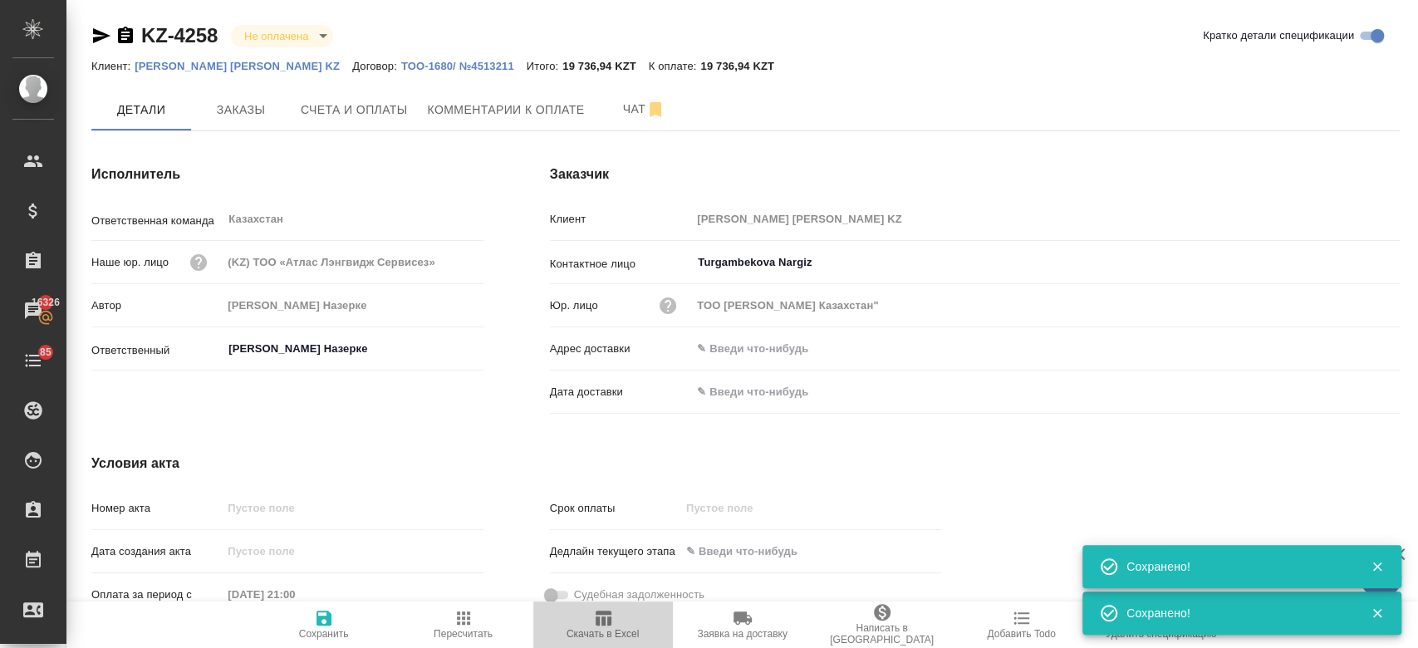
click at [610, 617] on icon "button" at bounding box center [604, 618] width 16 height 15
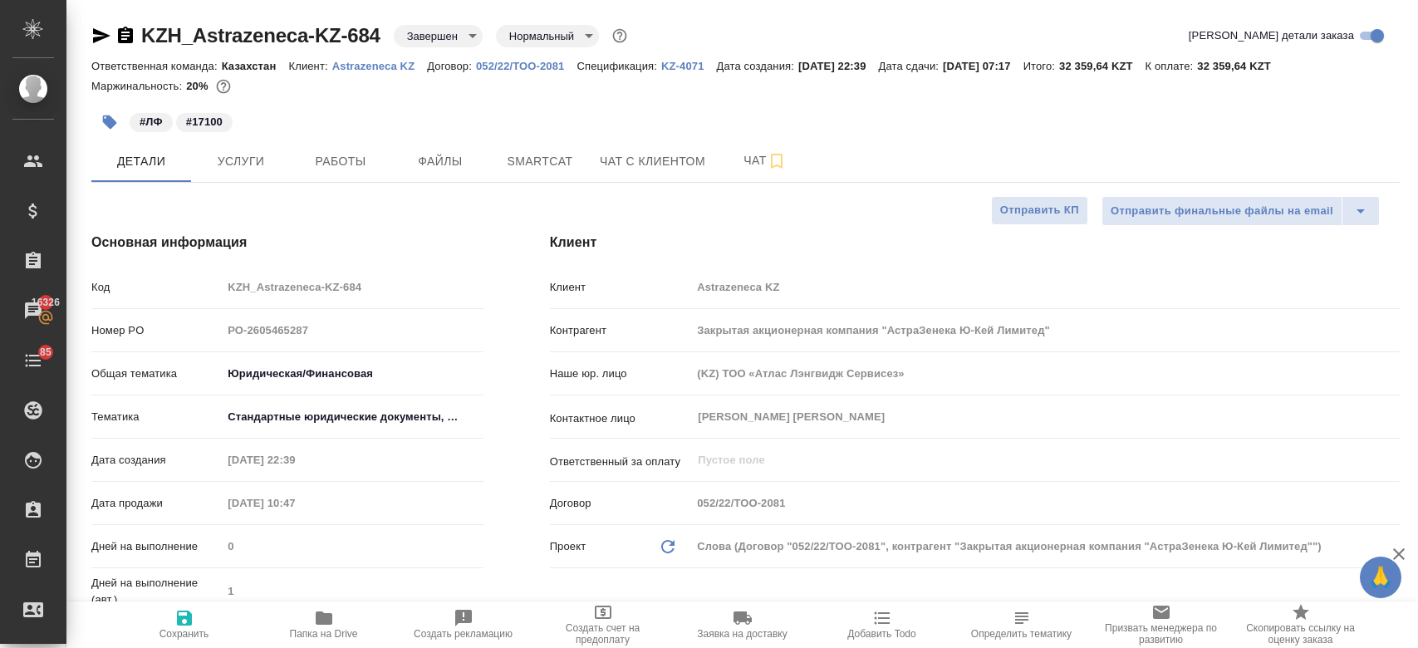
select select "RU"
